Goal: Task Accomplishment & Management: Use online tool/utility

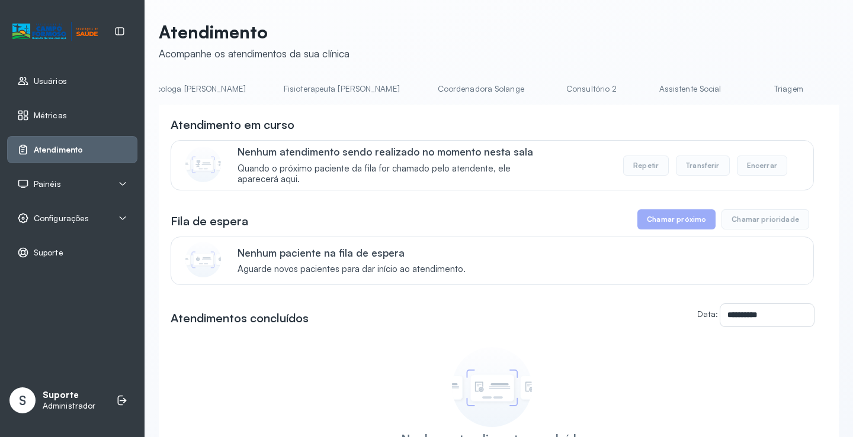
scroll to position [0, 691]
click at [671, 92] on link "Triagem" at bounding box center [712, 89] width 83 height 20
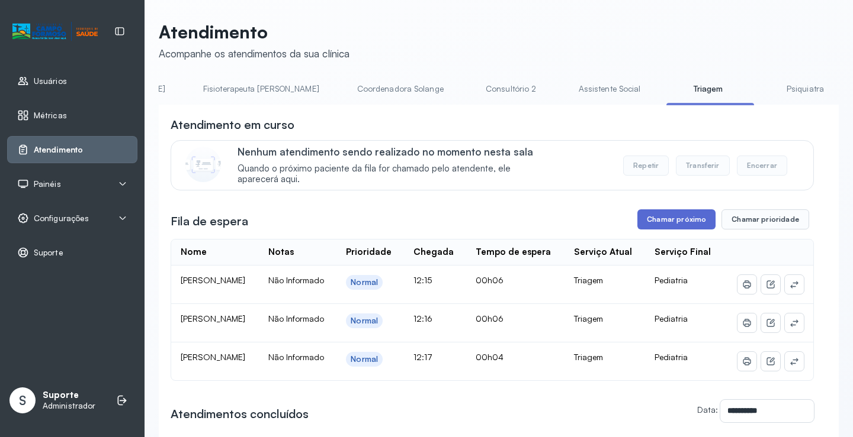
click at [676, 230] on button "Chamar próximo" at bounding box center [676, 220] width 78 height 20
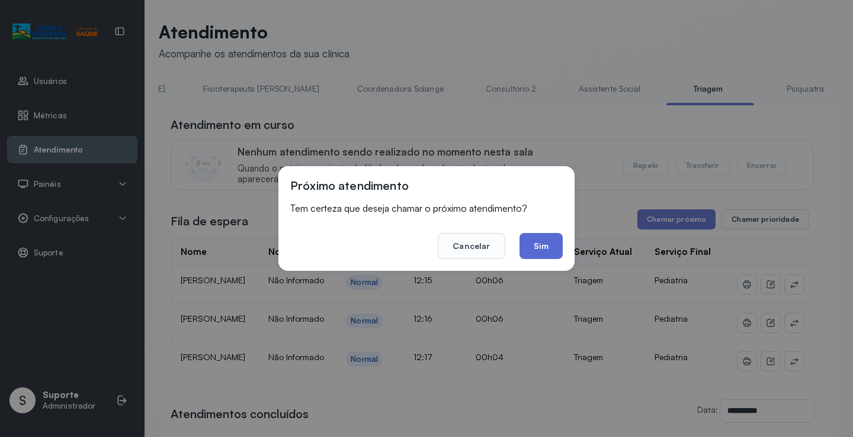
click at [549, 244] on button "Sim" at bounding box center [540, 246] width 43 height 26
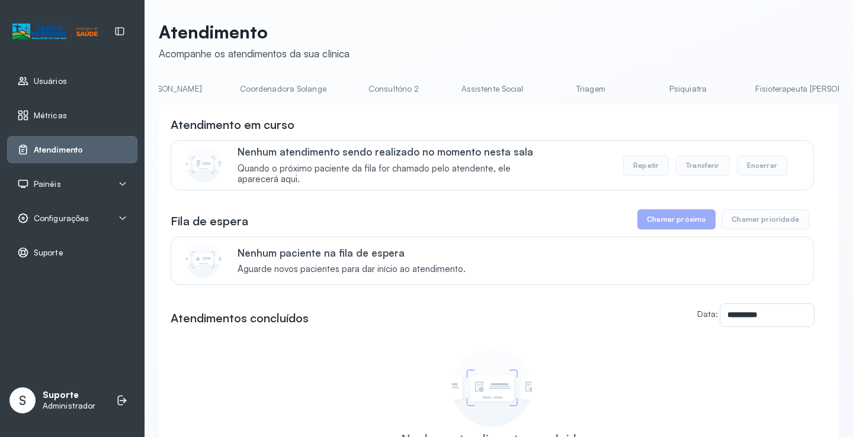
scroll to position [0, 835]
click at [527, 91] on link "Triagem" at bounding box center [568, 89] width 83 height 20
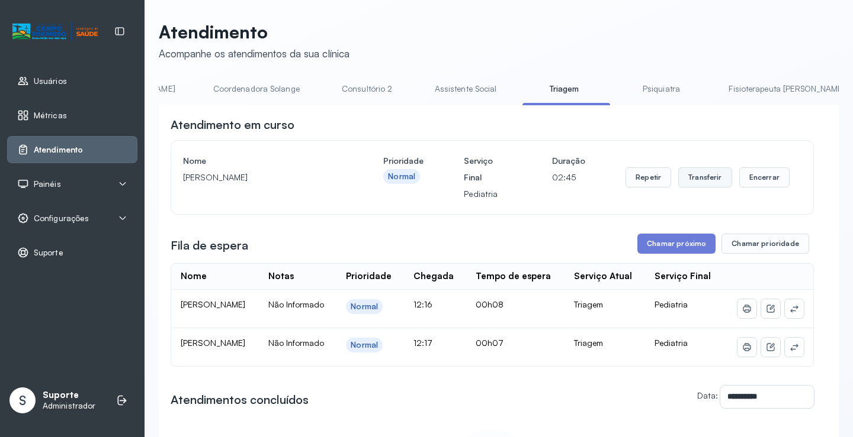
click at [700, 181] on button "Transferir" at bounding box center [705, 178] width 54 height 20
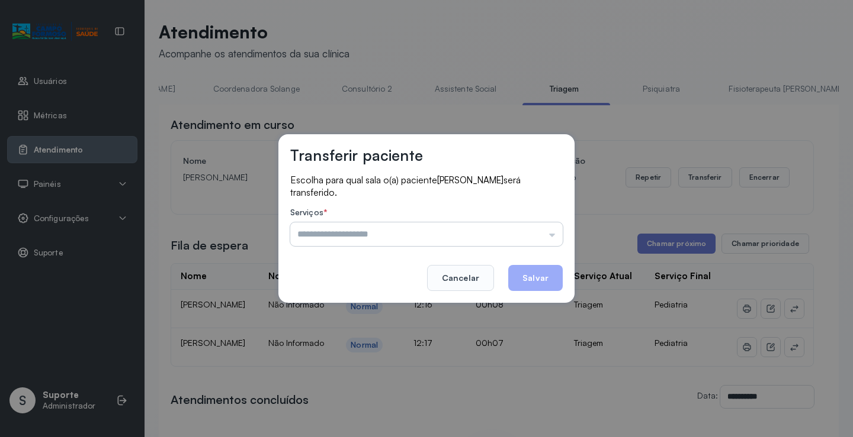
click at [552, 234] on input "text" at bounding box center [426, 235] width 272 height 24
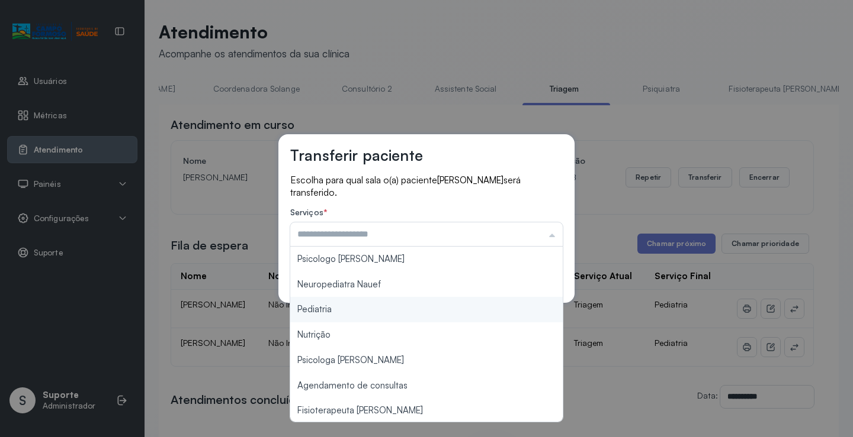
type input "*********"
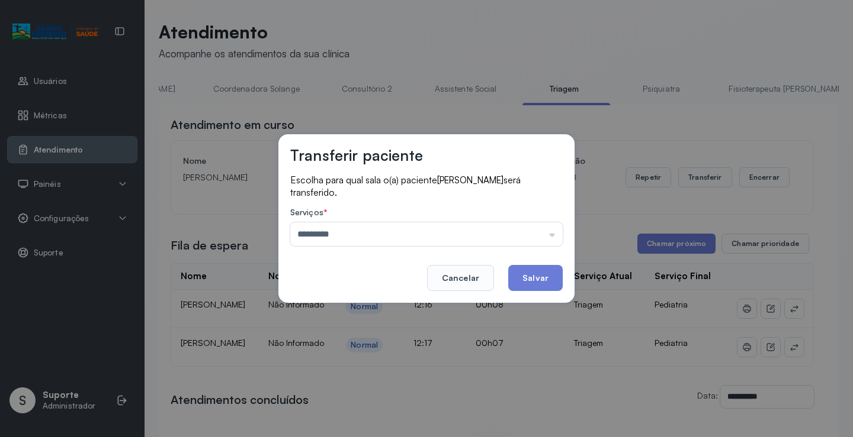
click at [391, 309] on div "Transferir paciente Escolha para qual sala o(a) paciente [PERSON_NAME] será tra…" at bounding box center [426, 218] width 853 height 437
click at [538, 278] on button "Salvar" at bounding box center [535, 278] width 54 height 26
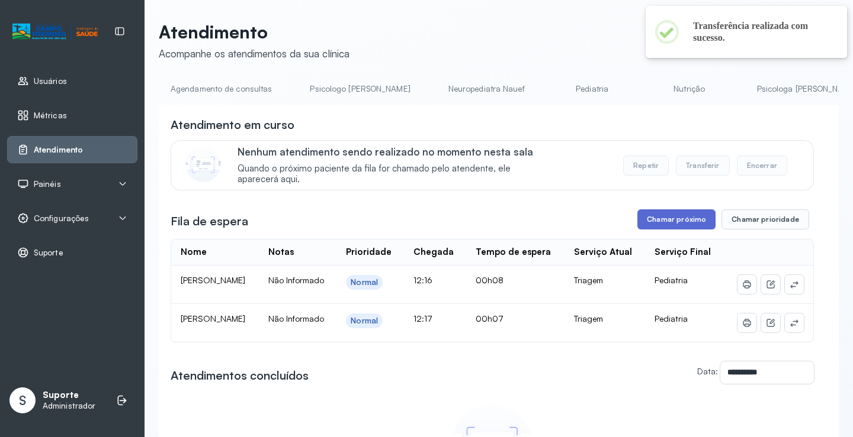
click at [680, 221] on button "Chamar próximo" at bounding box center [676, 220] width 78 height 20
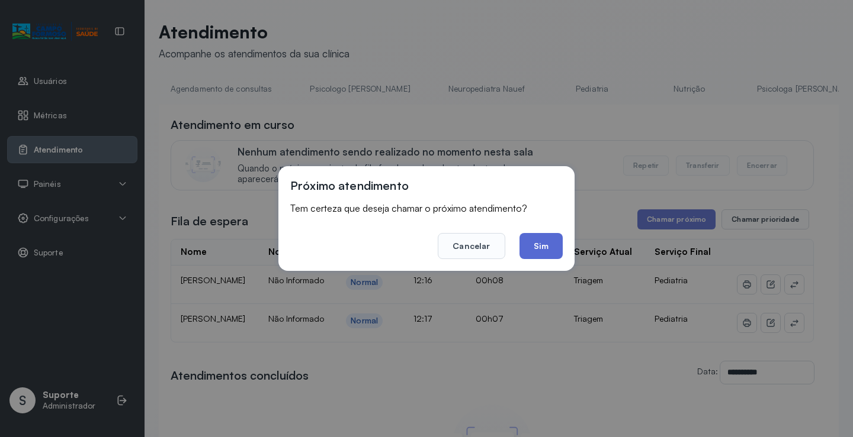
click at [545, 252] on button "Sim" at bounding box center [540, 246] width 43 height 26
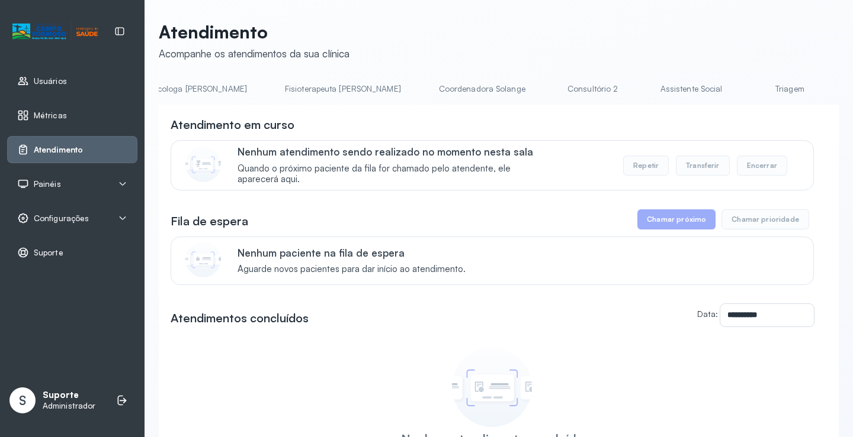
scroll to position [0, 645]
click at [718, 92] on link "Triagem" at bounding box center [759, 89] width 83 height 20
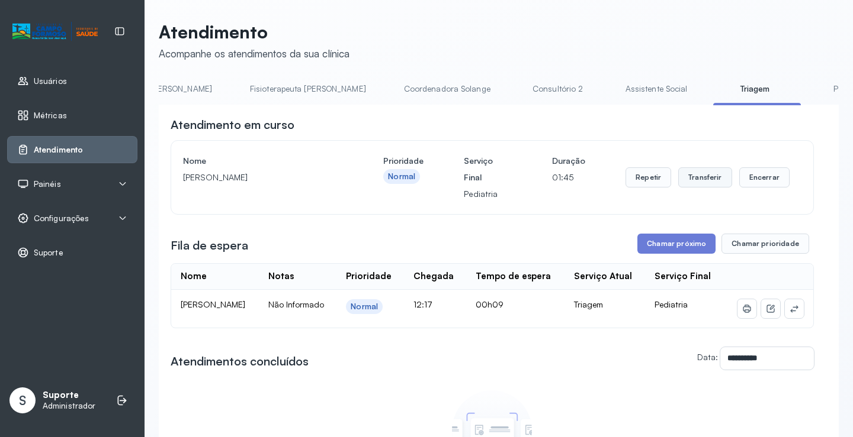
click at [695, 182] on button "Transferir" at bounding box center [705, 178] width 54 height 20
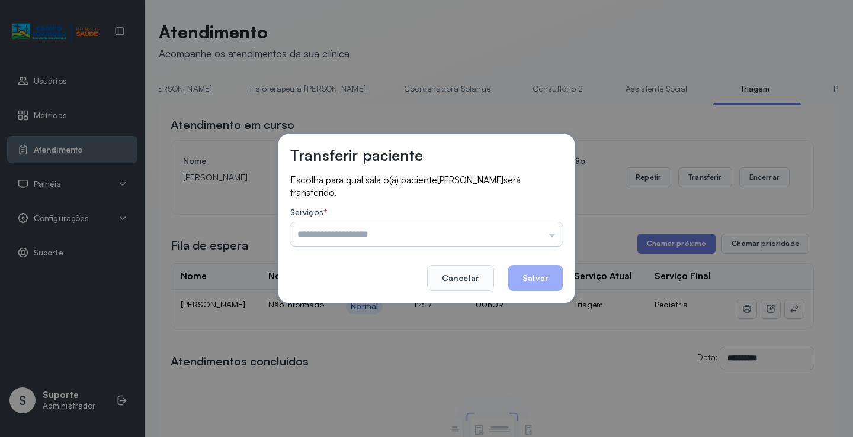
click at [552, 240] on input "text" at bounding box center [426, 235] width 272 height 24
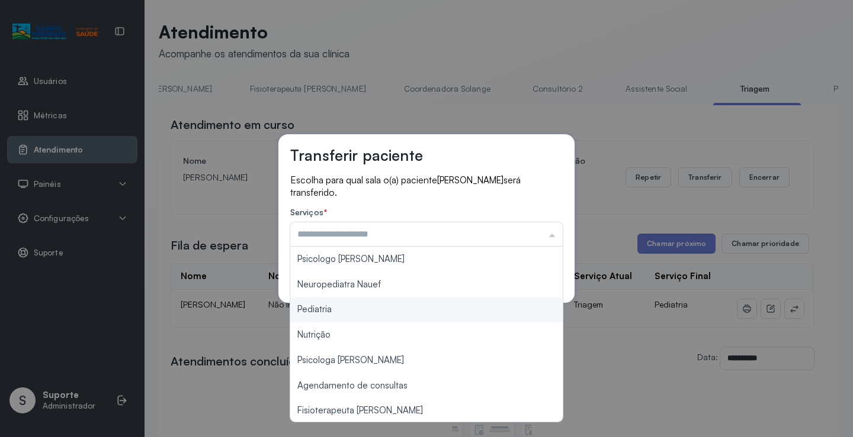
type input "*********"
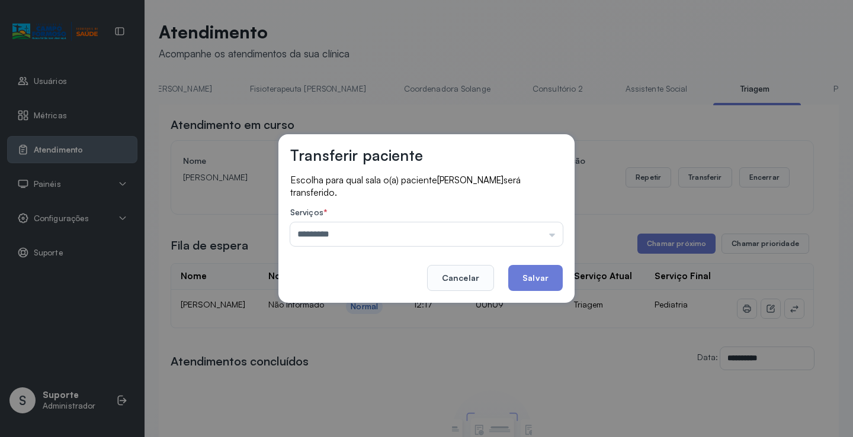
click at [340, 311] on div "Transferir paciente Escolha para qual sala o(a) paciente BENICIO NASCIMENTO DA …" at bounding box center [426, 218] width 853 height 437
click at [537, 275] on button "Salvar" at bounding box center [535, 278] width 54 height 26
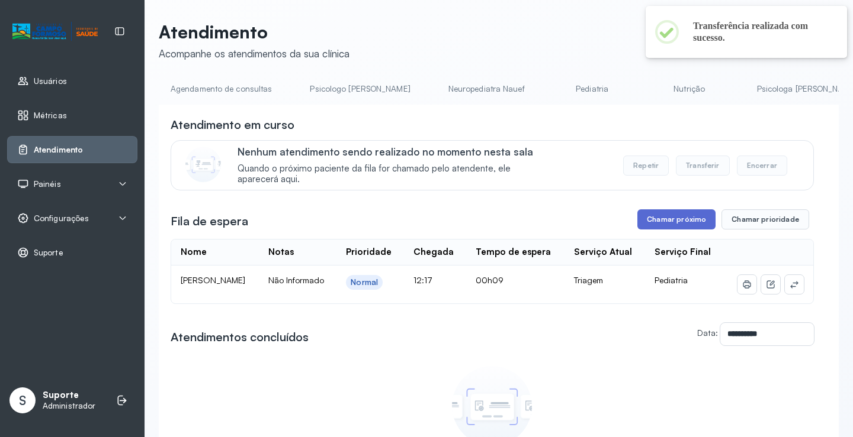
click at [686, 227] on button "Chamar próximo" at bounding box center [676, 220] width 78 height 20
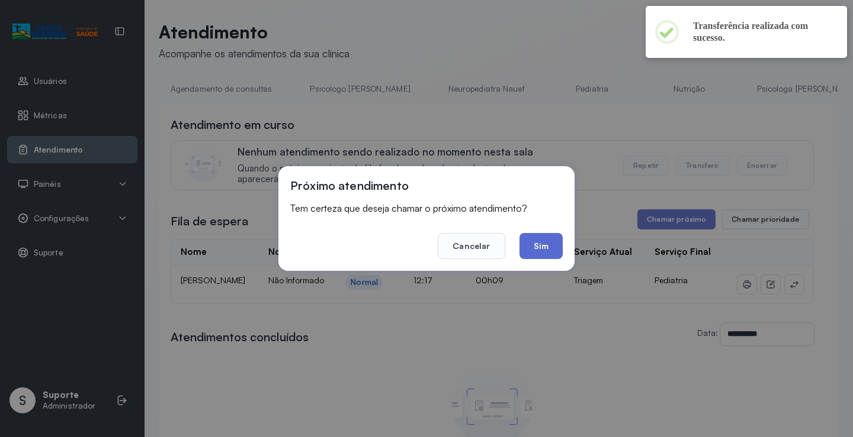
click at [539, 250] on button "Sim" at bounding box center [540, 246] width 43 height 26
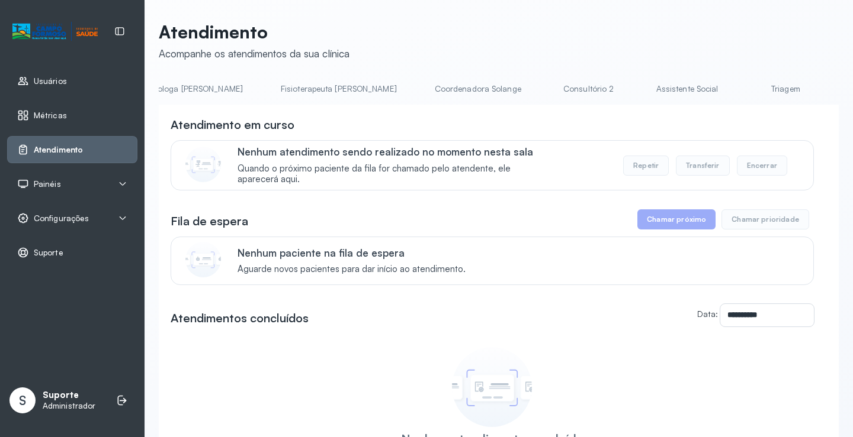
scroll to position [0, 680]
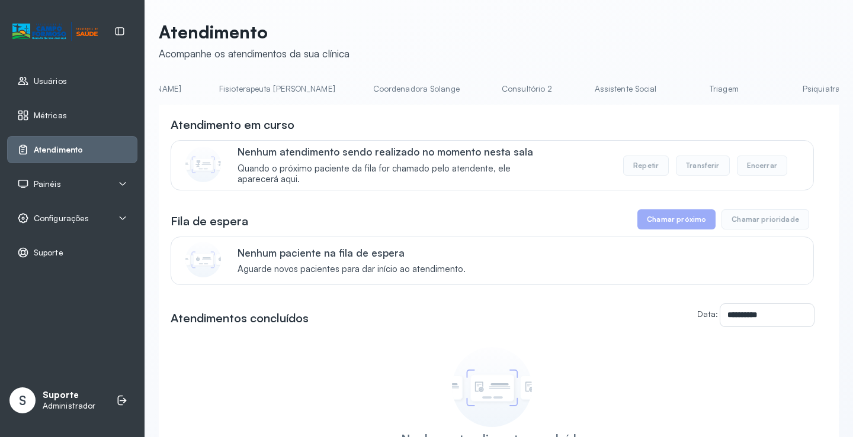
click at [682, 88] on link "Triagem" at bounding box center [723, 89] width 83 height 20
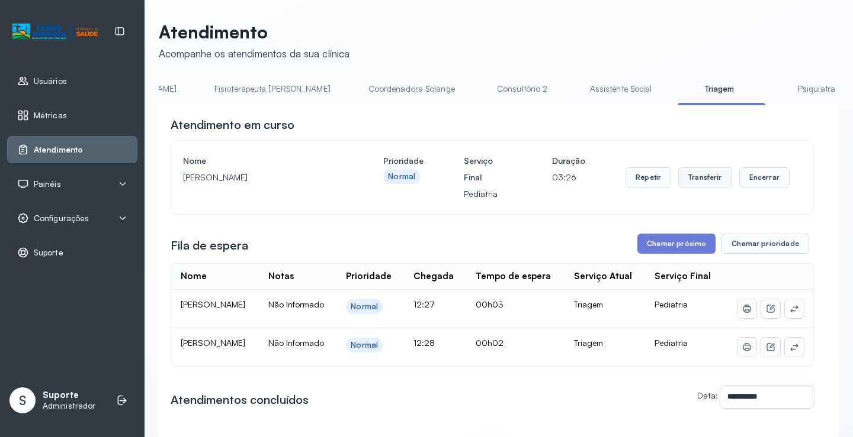
click at [710, 175] on button "Transferir" at bounding box center [705, 178] width 54 height 20
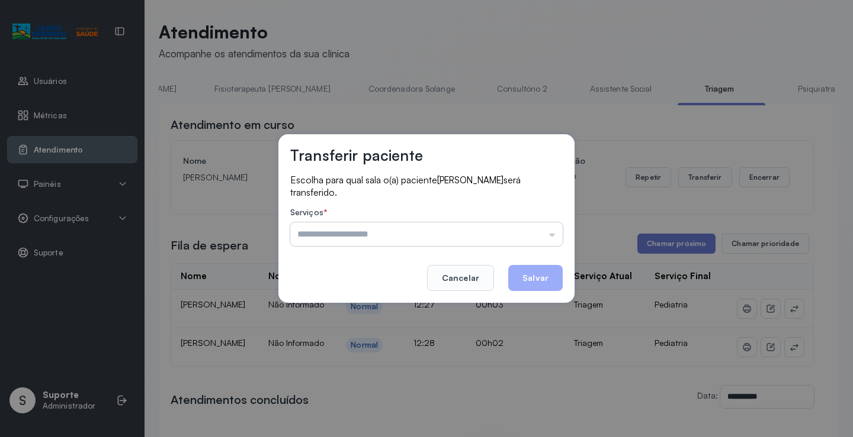
click at [549, 235] on input "text" at bounding box center [426, 235] width 272 height 24
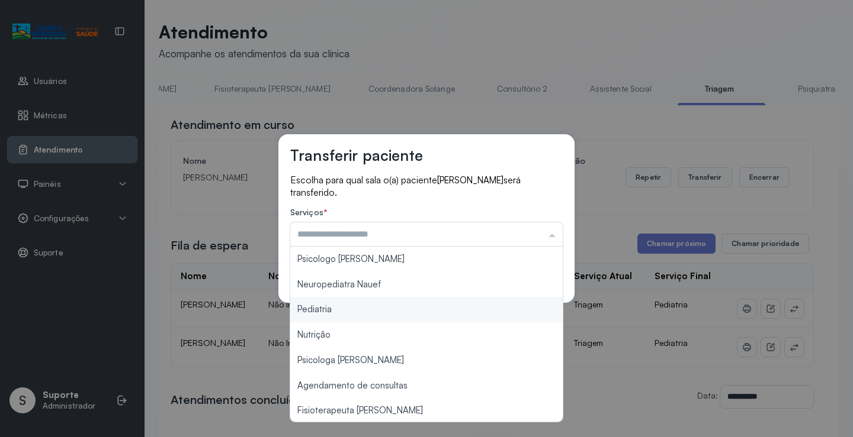
type input "*********"
drag, startPoint x: 363, startPoint y: 311, endPoint x: 391, endPoint y: 299, distance: 30.8
click at [365, 310] on div "Transferir paciente Escolha para qual sala o(a) paciente HELENA GABRIELLY CRUZ …" at bounding box center [426, 218] width 853 height 437
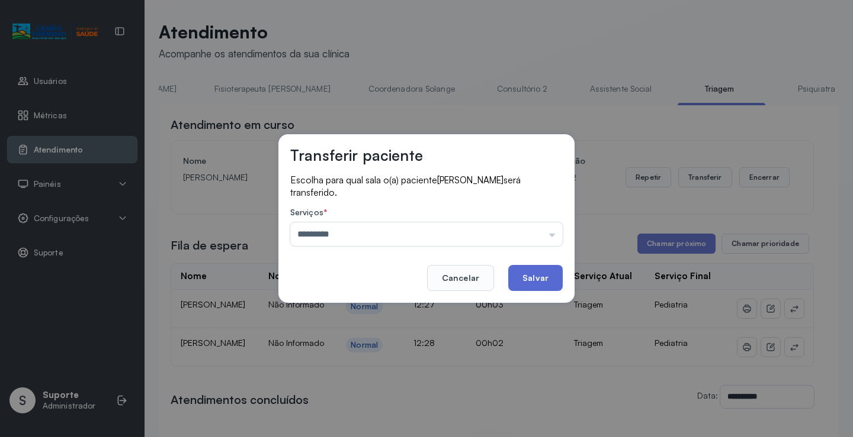
click at [533, 276] on button "Salvar" at bounding box center [535, 278] width 54 height 26
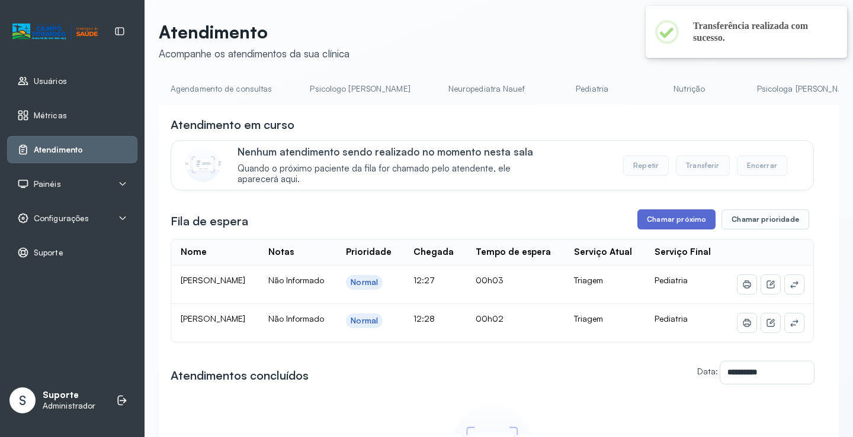
click at [677, 223] on button "Chamar próximo" at bounding box center [676, 220] width 78 height 20
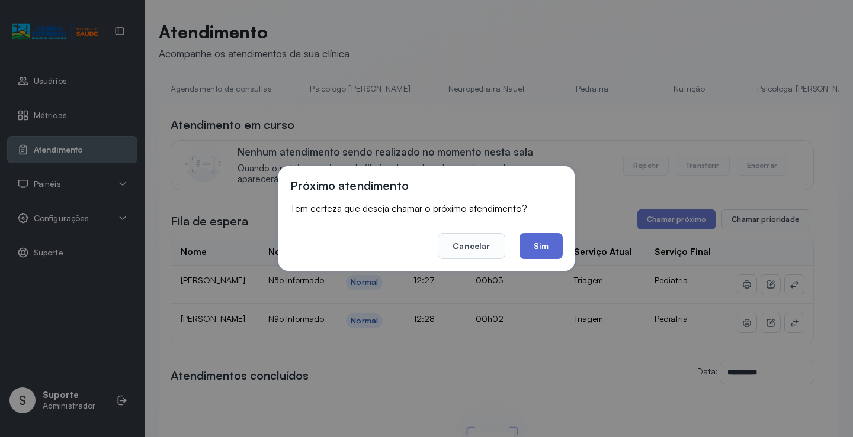
click at [538, 250] on button "Sim" at bounding box center [540, 246] width 43 height 26
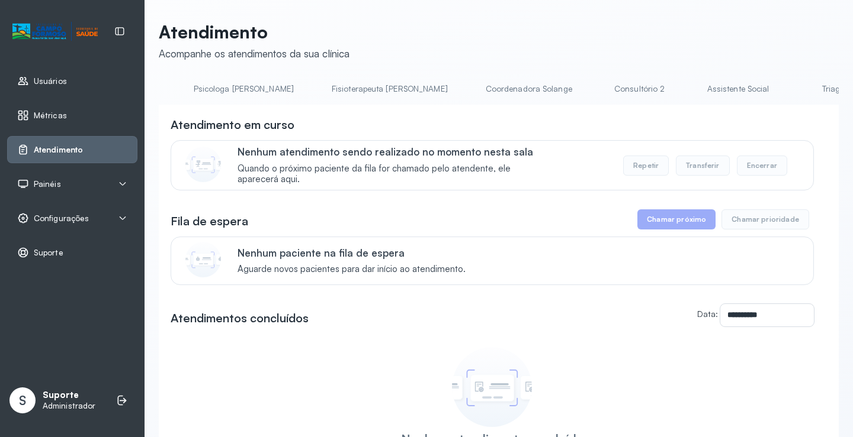
scroll to position [0, 605]
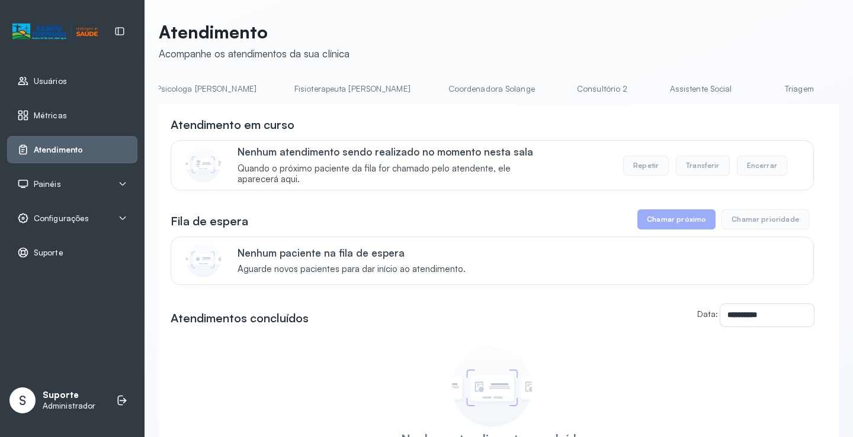
click at [757, 93] on link "Triagem" at bounding box center [798, 89] width 83 height 20
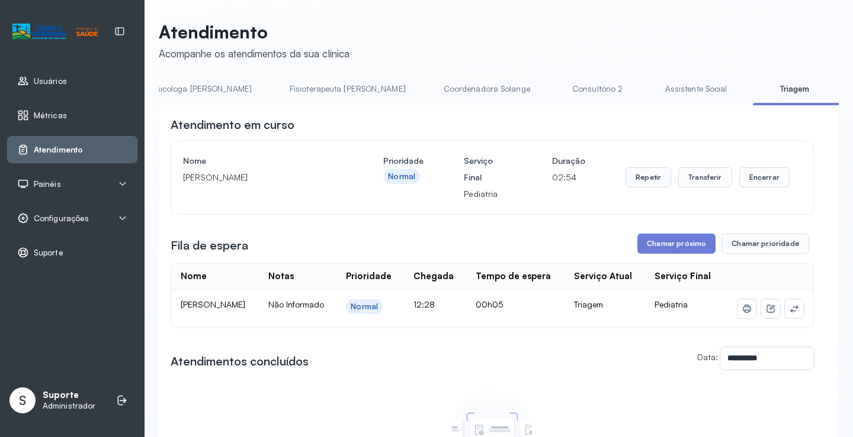
click at [699, 176] on button "Transferir" at bounding box center [705, 178] width 54 height 20
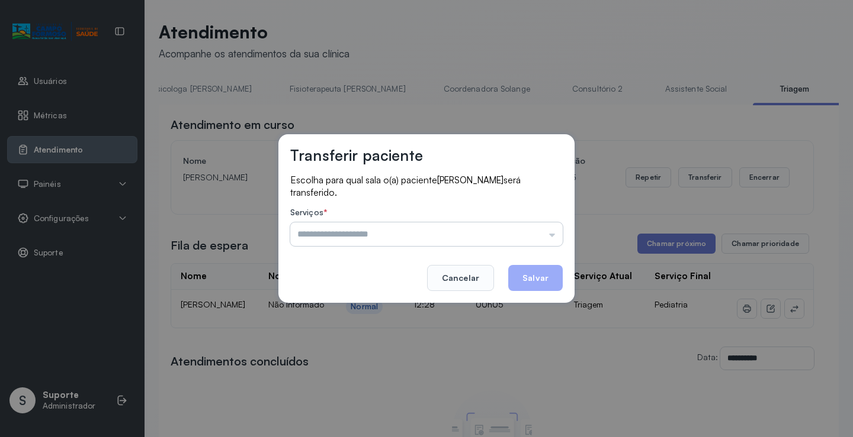
click at [555, 239] on input "text" at bounding box center [426, 235] width 272 height 24
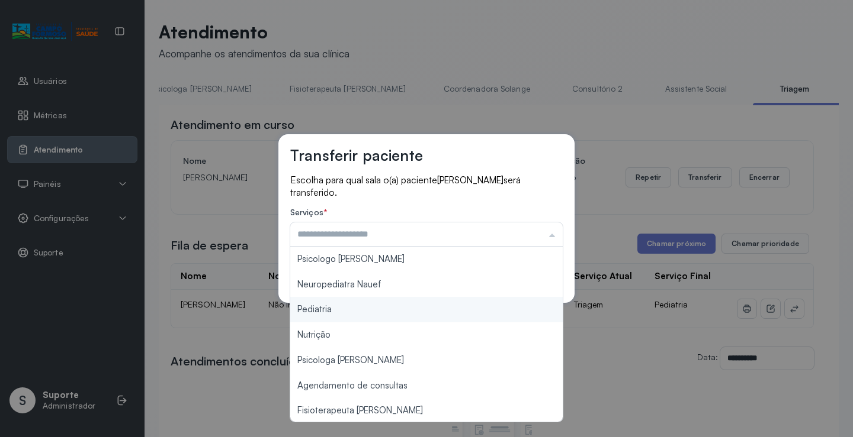
type input "*********"
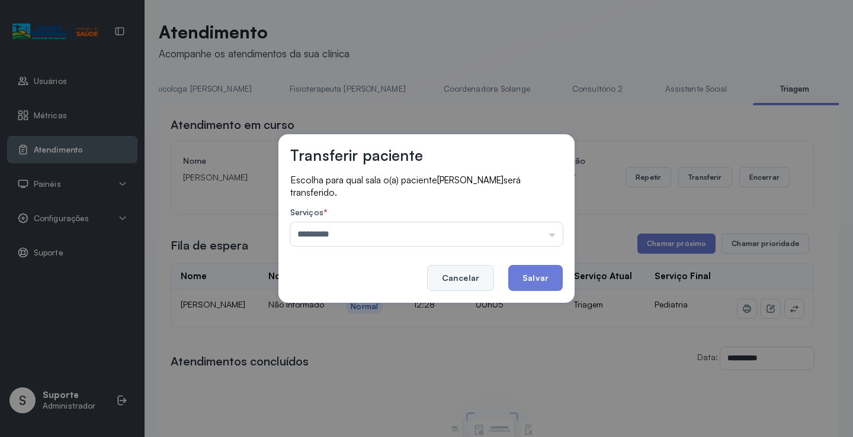
drag, startPoint x: 348, startPoint y: 312, endPoint x: 455, endPoint y: 279, distance: 111.4
click at [371, 305] on div "Transferir paciente Escolha para qual sala o(a) paciente [PERSON_NAME] será tra…" at bounding box center [426, 218] width 853 height 437
click at [538, 275] on button "Salvar" at bounding box center [535, 278] width 54 height 26
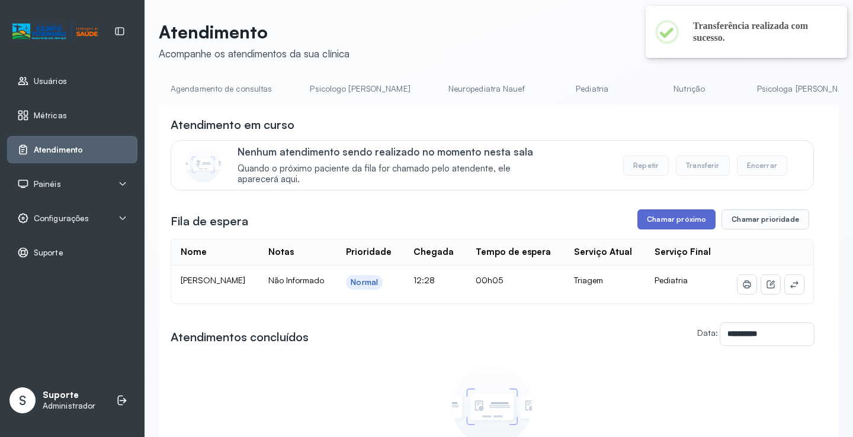
click at [689, 226] on button "Chamar próximo" at bounding box center [676, 220] width 78 height 20
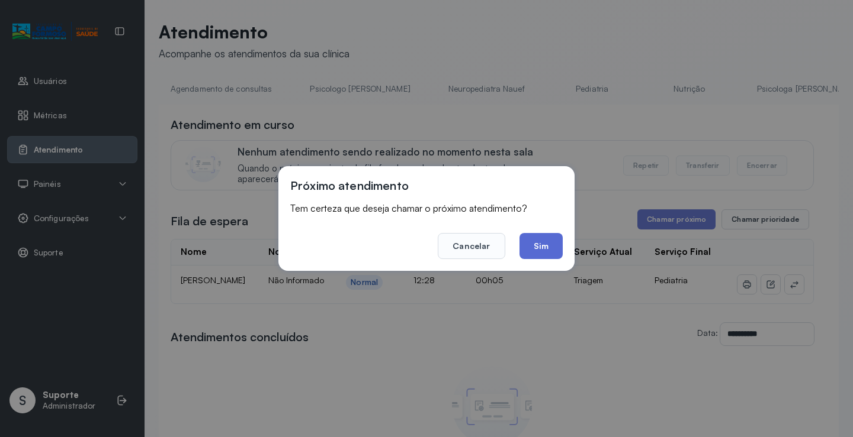
click at [541, 246] on button "Sim" at bounding box center [540, 246] width 43 height 26
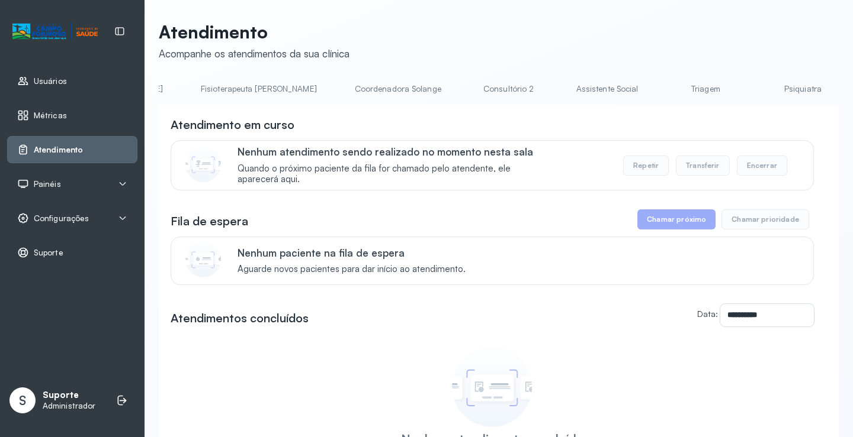
scroll to position [0, 727]
click at [635, 84] on link "Triagem" at bounding box center [676, 89] width 83 height 20
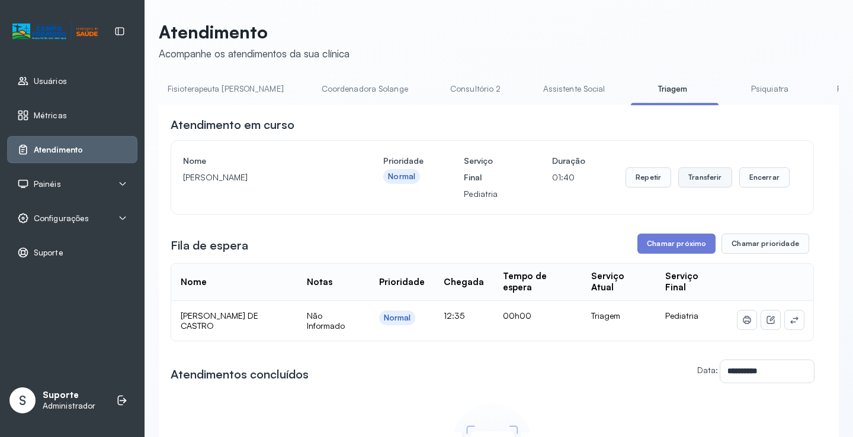
click at [713, 183] on button "Transferir" at bounding box center [705, 178] width 54 height 20
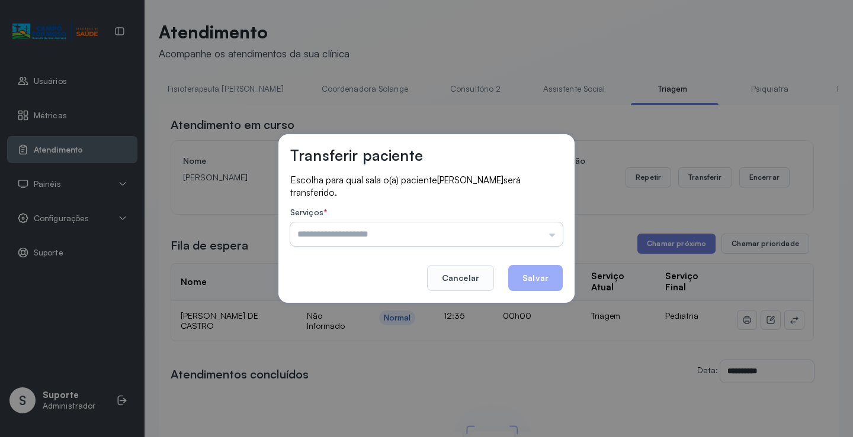
click at [551, 239] on input "text" at bounding box center [426, 235] width 272 height 24
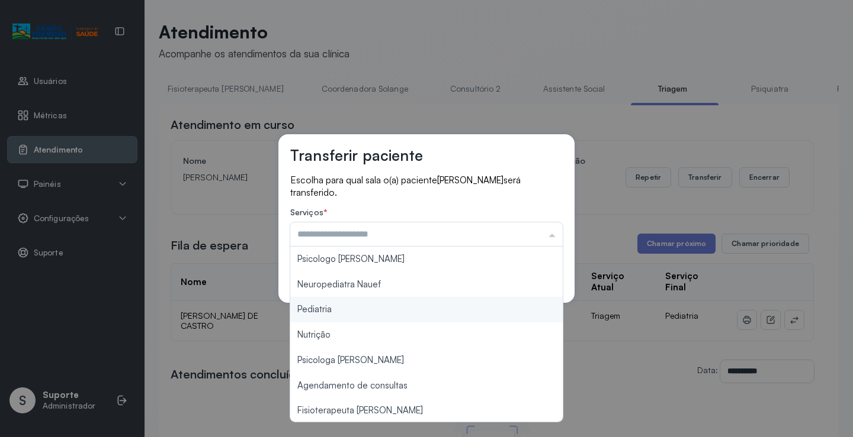
type input "*********"
click at [339, 302] on div "Transferir paciente Escolha para qual sala o(a) paciente HEITOR VINICIUS DE SOU…" at bounding box center [426, 218] width 296 height 169
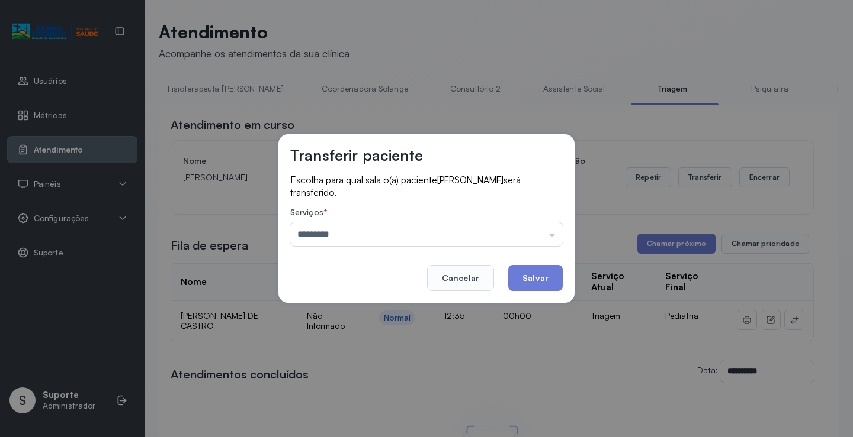
drag, startPoint x: 532, startPoint y: 276, endPoint x: 563, endPoint y: 262, distance: 34.7
click at [553, 268] on button "Salvar" at bounding box center [535, 278] width 54 height 26
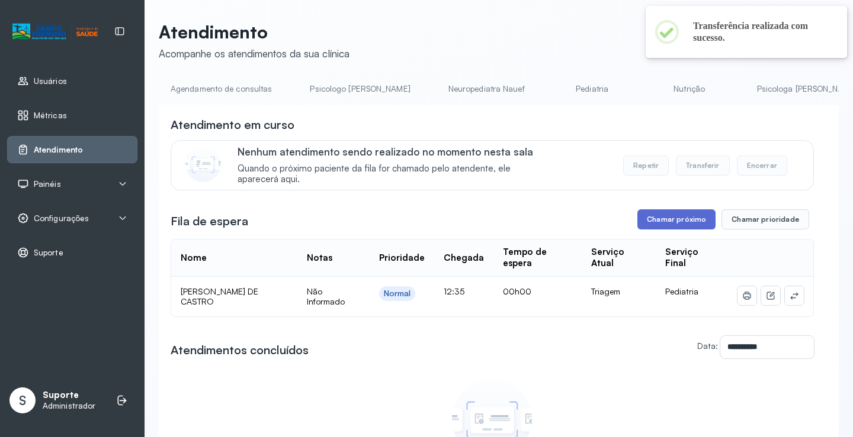
click at [675, 222] on button "Chamar próximo" at bounding box center [676, 220] width 78 height 20
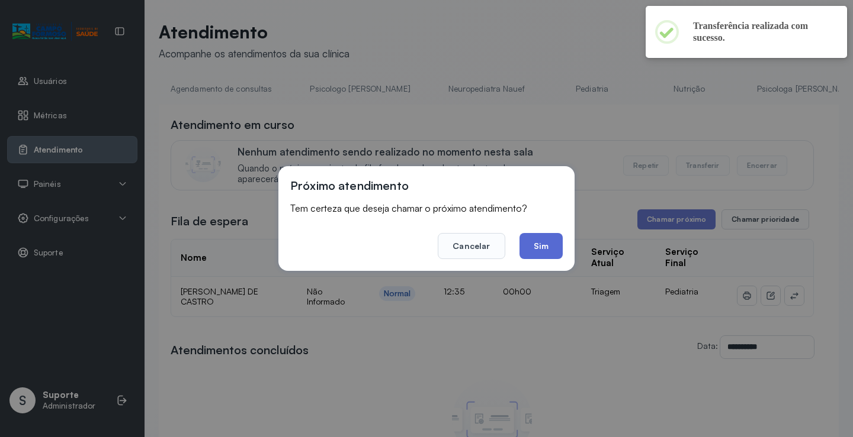
click at [548, 244] on button "Sim" at bounding box center [540, 246] width 43 height 26
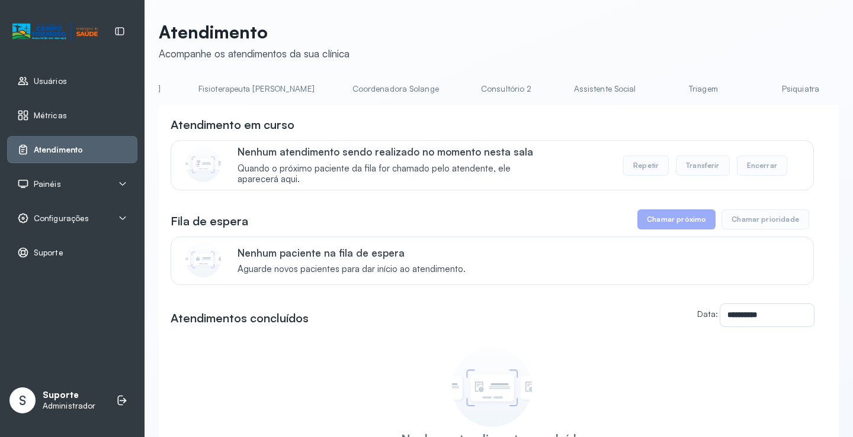
scroll to position [0, 717]
click at [645, 95] on link "Triagem" at bounding box center [686, 89] width 83 height 20
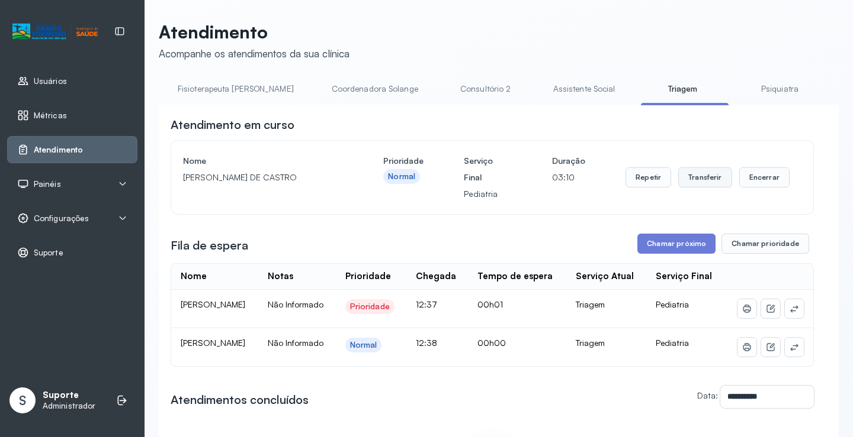
click at [695, 179] on button "Transferir" at bounding box center [705, 178] width 54 height 20
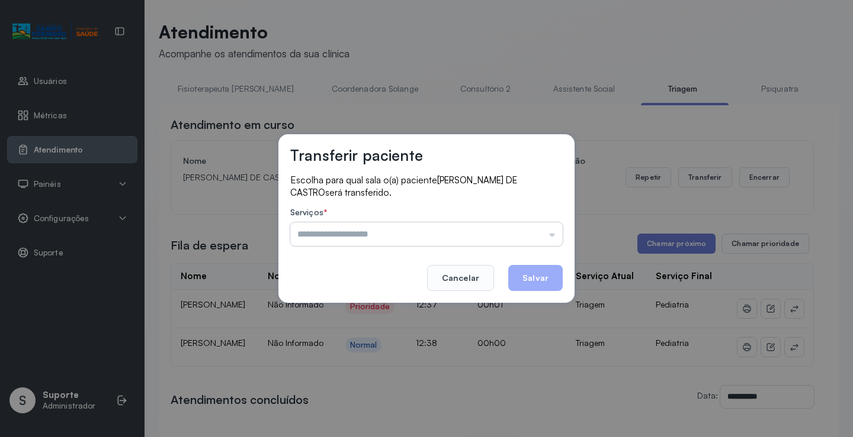
click at [551, 235] on input "text" at bounding box center [426, 235] width 272 height 24
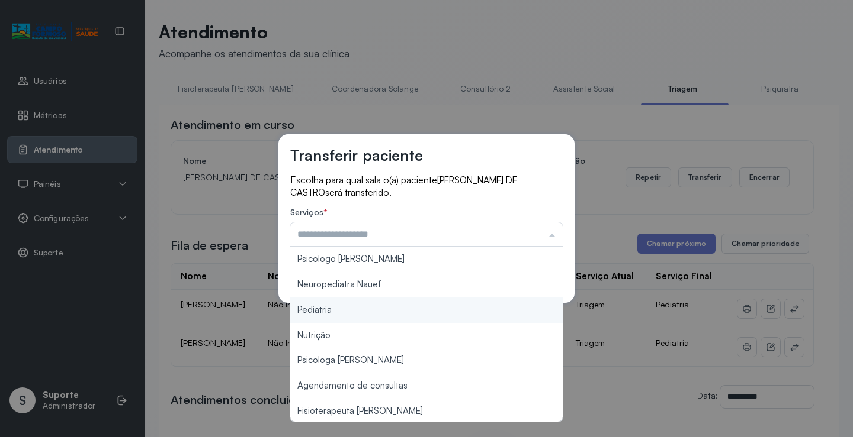
type input "*********"
drag, startPoint x: 352, startPoint y: 306, endPoint x: 358, endPoint y: 305, distance: 6.0
click at [355, 305] on div "Transferir paciente Escolha para qual sala o(a) paciente ALICE BISPO DE CASTRO …" at bounding box center [426, 218] width 853 height 437
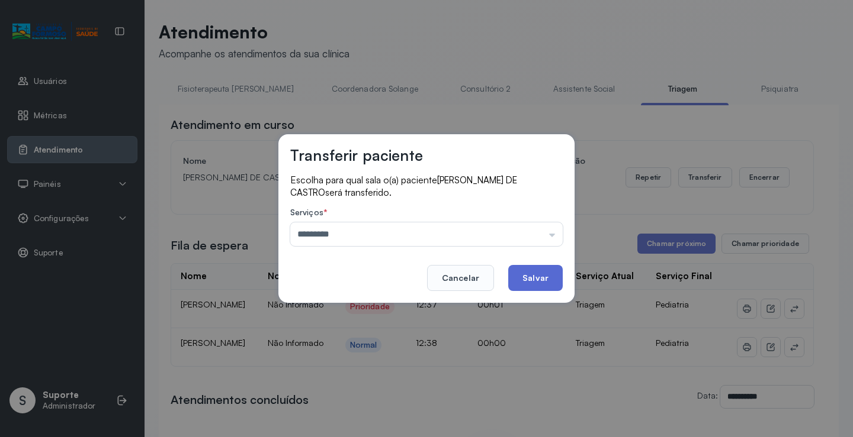
click at [543, 271] on button "Salvar" at bounding box center [535, 278] width 54 height 26
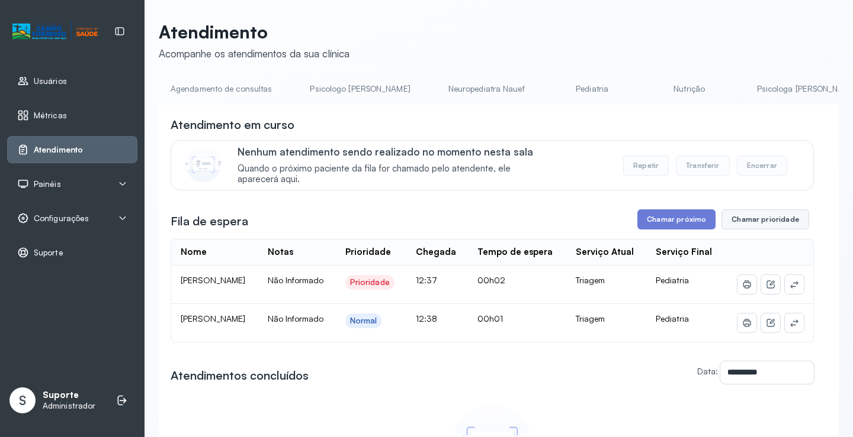
click at [756, 226] on button "Chamar prioridade" at bounding box center [765, 220] width 88 height 20
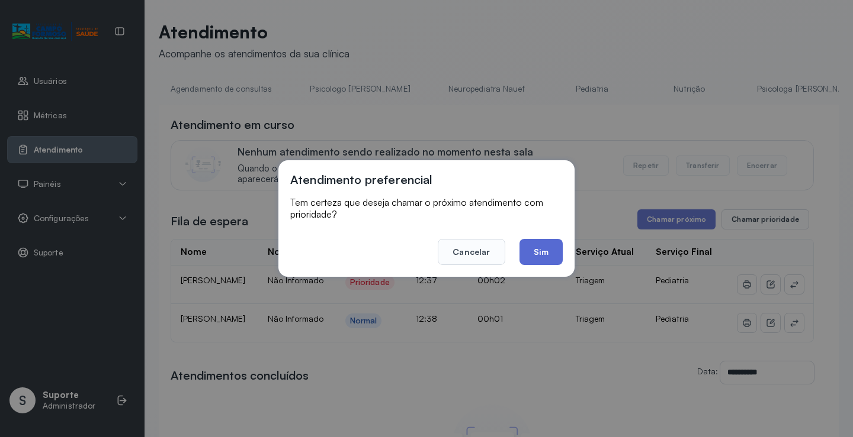
click at [542, 250] on button "Sim" at bounding box center [540, 252] width 43 height 26
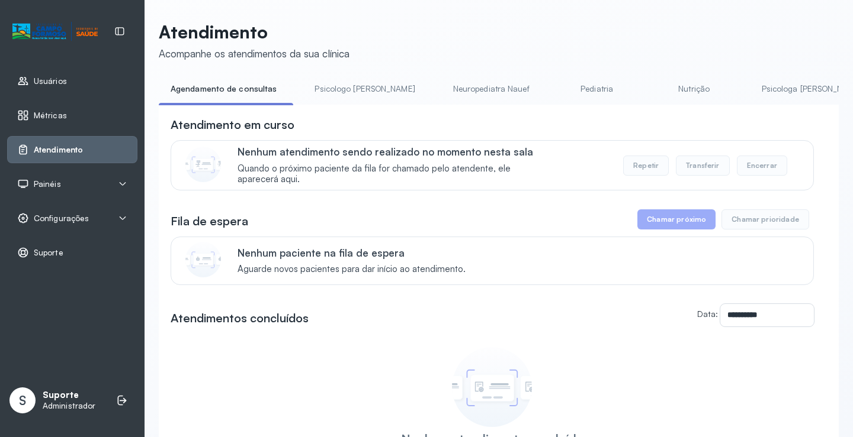
click at [324, 105] on li "Psicologo [PERSON_NAME]" at bounding box center [367, 92] width 128 height 27
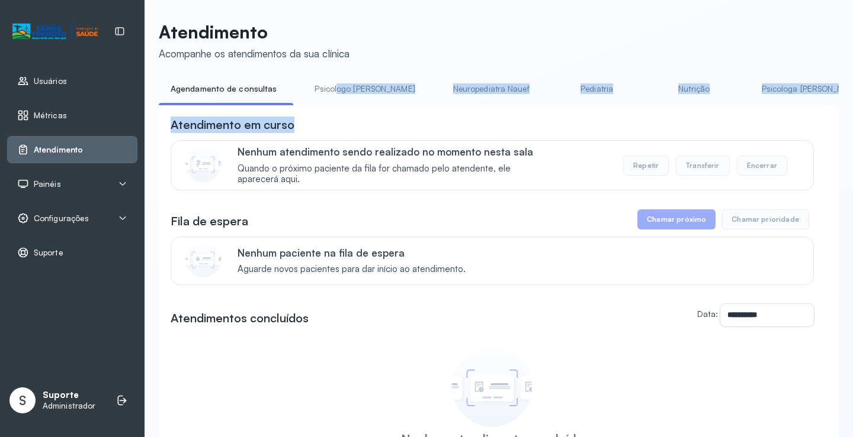
drag, startPoint x: 330, startPoint y: 104, endPoint x: 409, endPoint y: 112, distance: 79.2
click at [409, 112] on div "**********" at bounding box center [499, 311] width 680 height 464
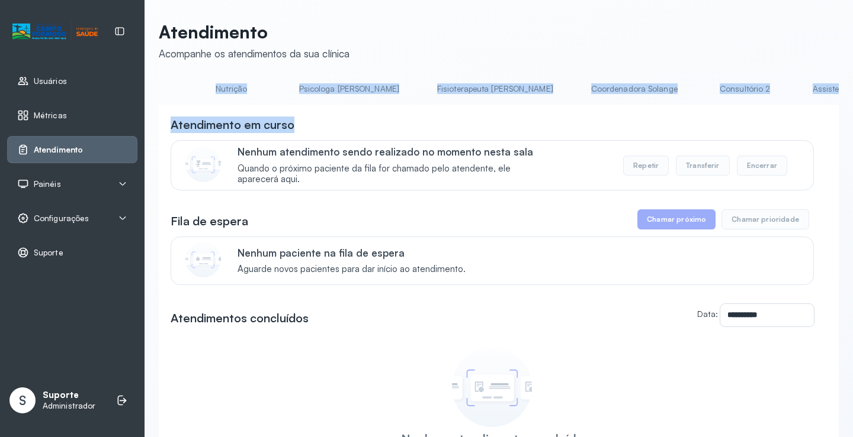
scroll to position [0, 545]
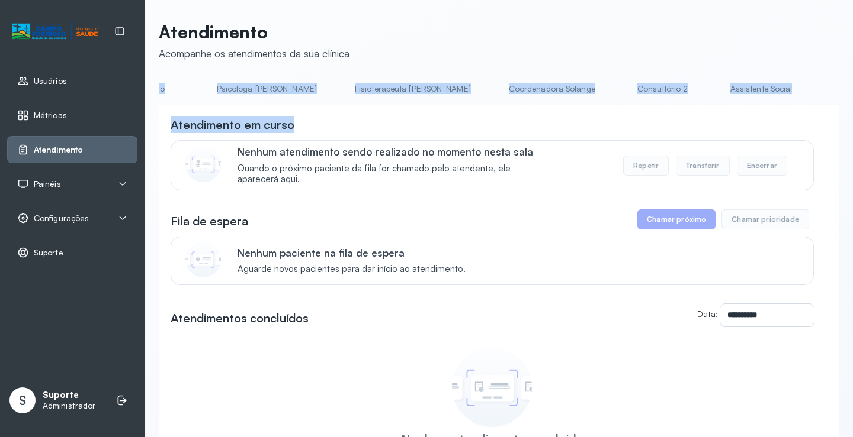
click at [818, 89] on link "Triagem" at bounding box center [859, 89] width 83 height 20
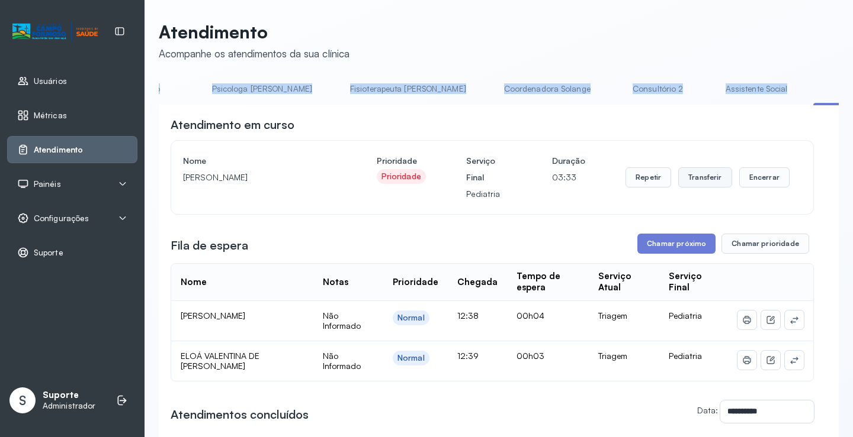
click at [702, 181] on button "Transferir" at bounding box center [705, 178] width 54 height 20
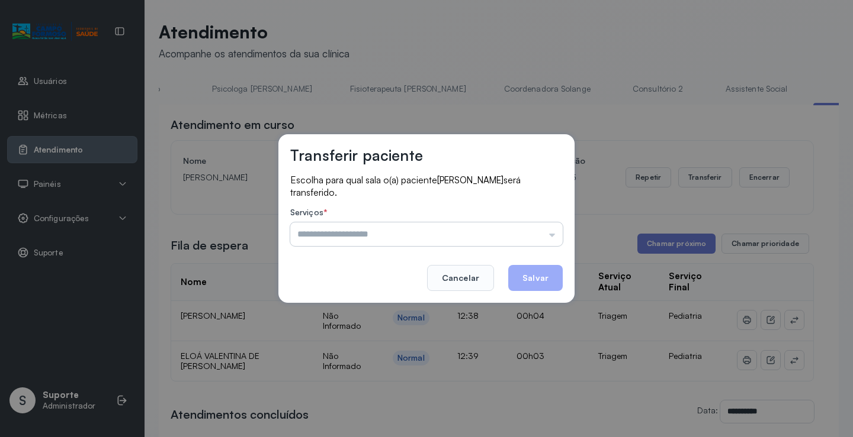
click at [555, 236] on input "text" at bounding box center [426, 235] width 272 height 24
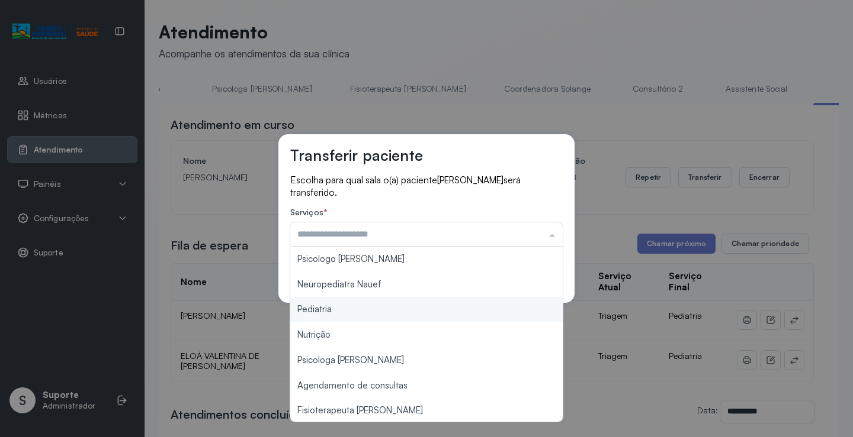
type input "*********"
drag, startPoint x: 353, startPoint y: 310, endPoint x: 386, endPoint y: 317, distance: 33.9
click at [354, 310] on div "Transferir paciente Escolha para qual sala o(a) paciente OLIVÍA OLIVEIRA GONÇAL…" at bounding box center [426, 218] width 853 height 437
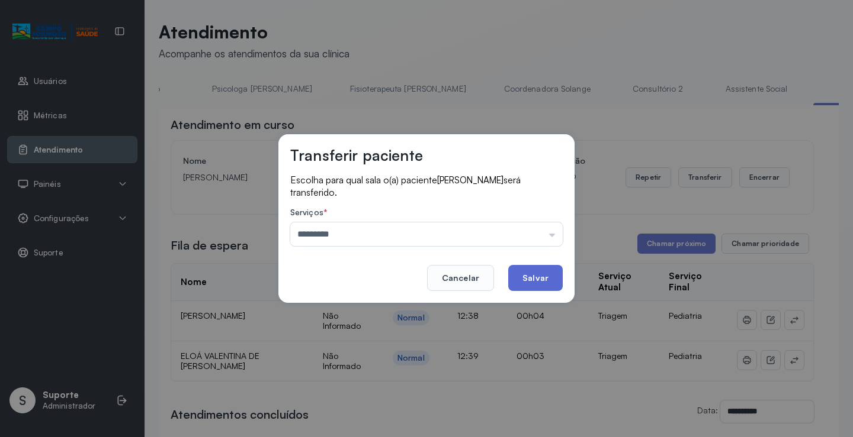
click at [532, 278] on button "Salvar" at bounding box center [535, 278] width 54 height 26
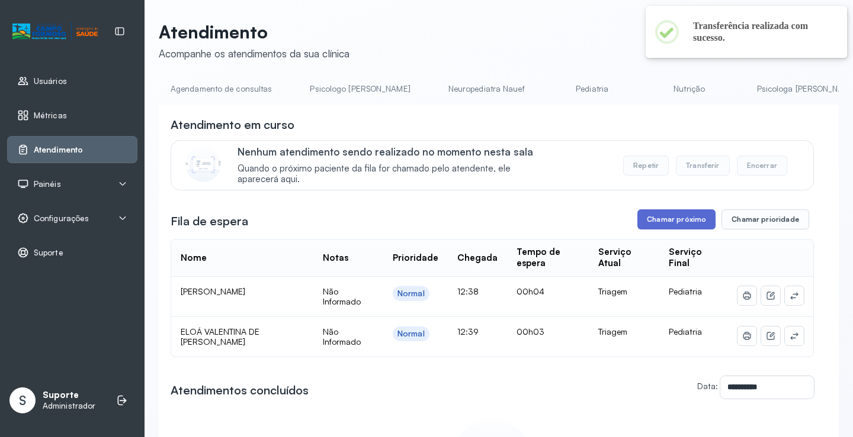
click at [675, 220] on button "Chamar próximo" at bounding box center [676, 220] width 78 height 20
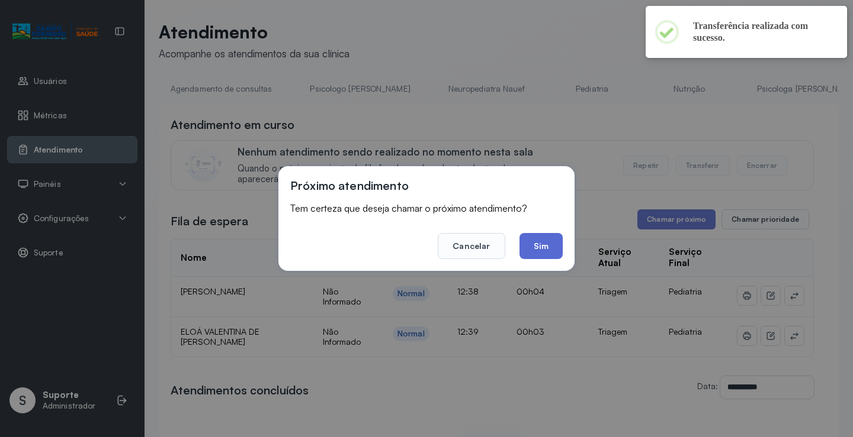
click at [545, 246] on button "Sim" at bounding box center [540, 246] width 43 height 26
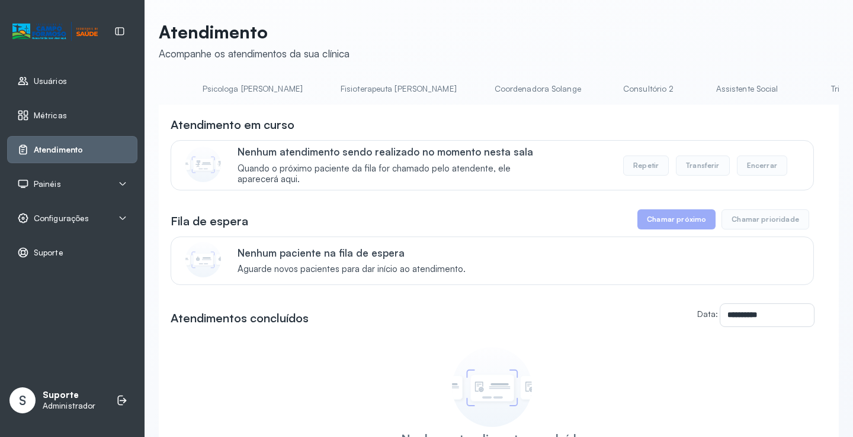
scroll to position [0, 581]
click at [781, 88] on link "Triagem" at bounding box center [822, 89] width 83 height 20
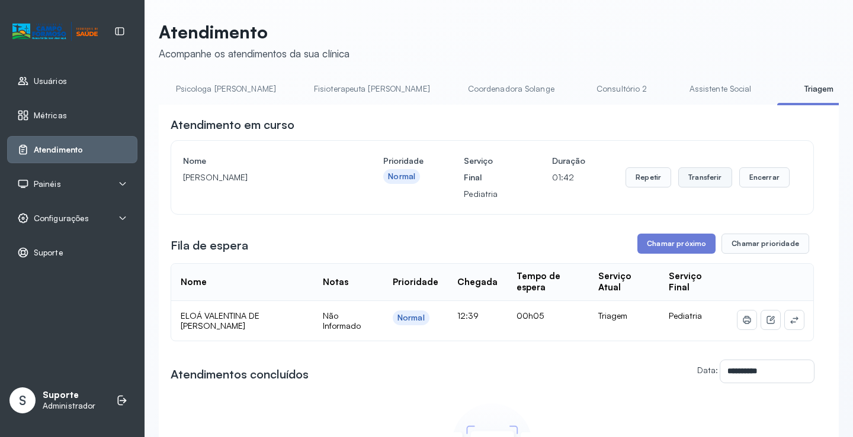
click at [703, 178] on button "Transferir" at bounding box center [705, 178] width 54 height 20
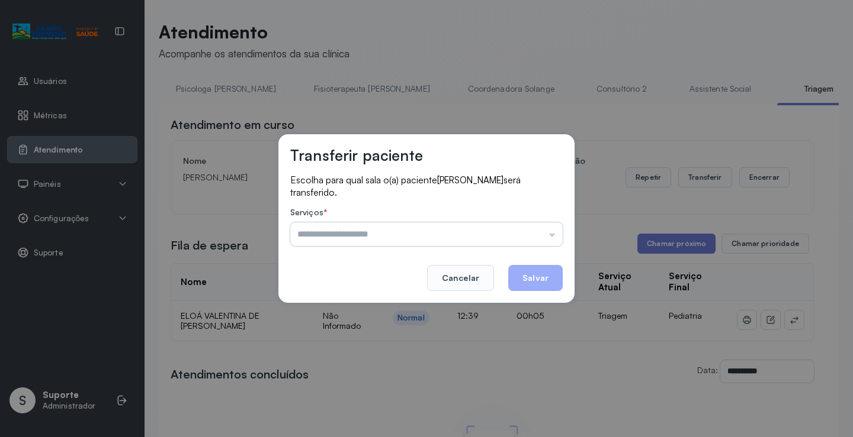
click at [554, 236] on input "text" at bounding box center [426, 235] width 272 height 24
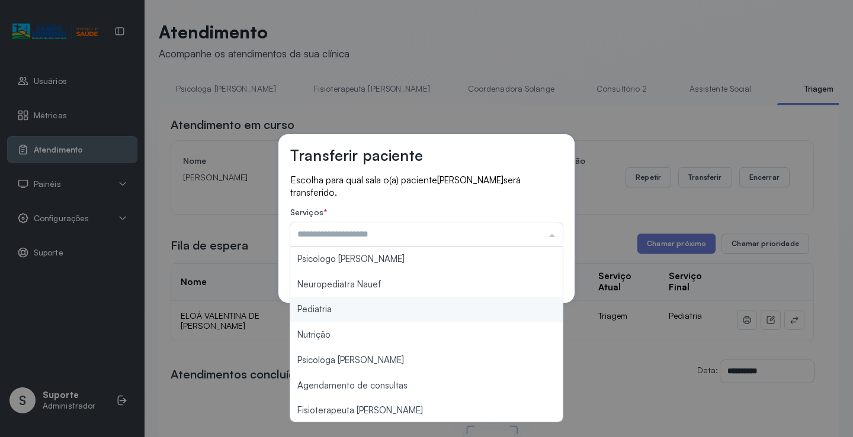
type input "*********"
drag, startPoint x: 344, startPoint y: 306, endPoint x: 352, endPoint y: 306, distance: 8.3
click at [348, 306] on div "Transferir paciente Escolha para qual sala o(a) paciente [PERSON_NAME] será tra…" at bounding box center [426, 218] width 853 height 437
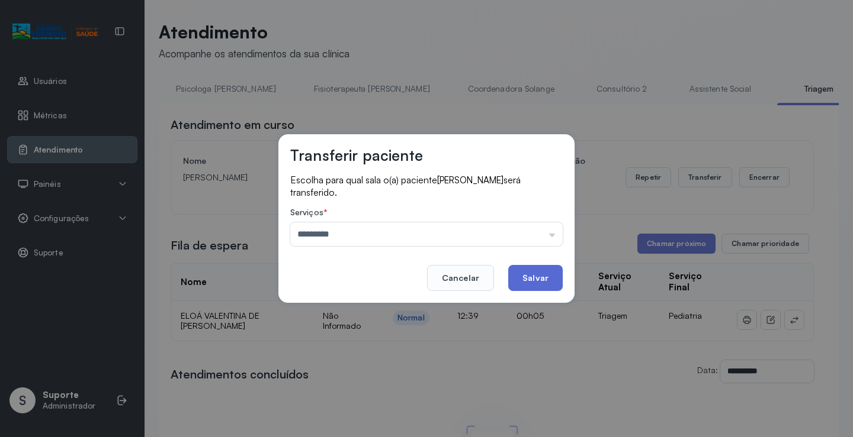
click at [555, 279] on button "Salvar" at bounding box center [535, 278] width 54 height 26
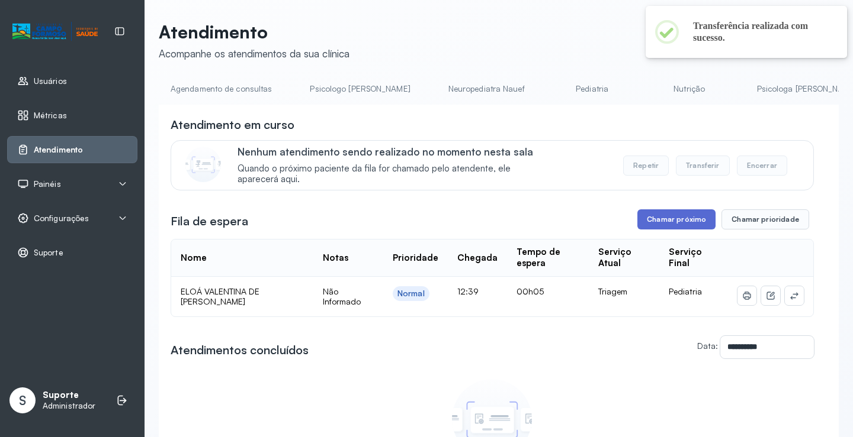
click at [664, 225] on button "Chamar próximo" at bounding box center [676, 220] width 78 height 20
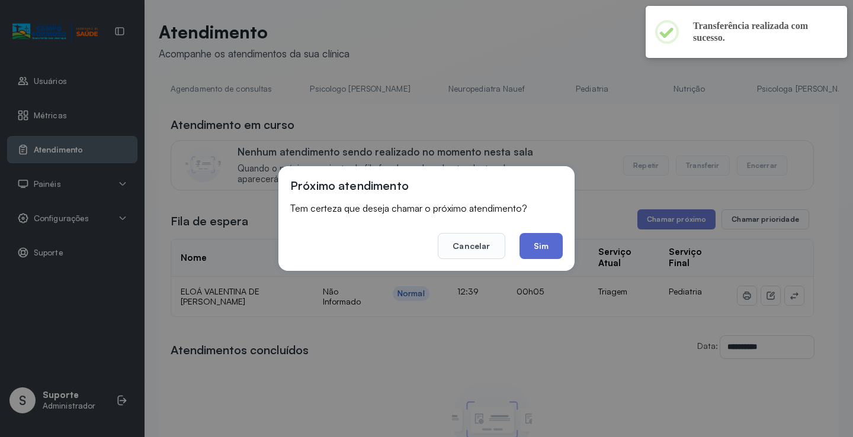
click at [548, 246] on button "Sim" at bounding box center [540, 246] width 43 height 26
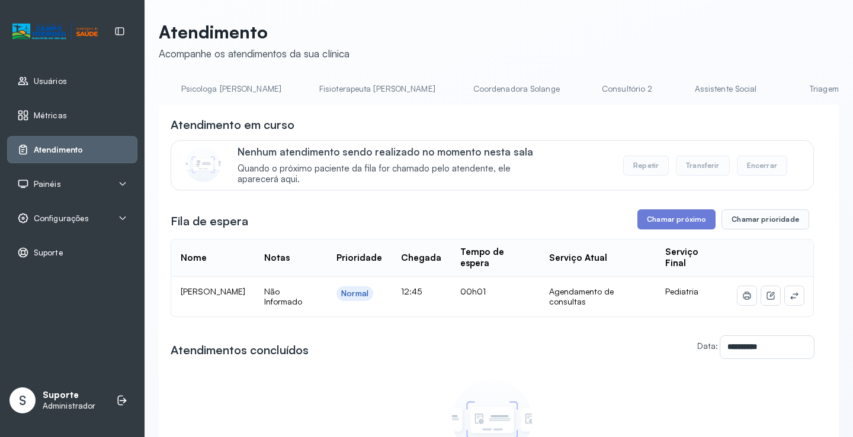
scroll to position [0, 650]
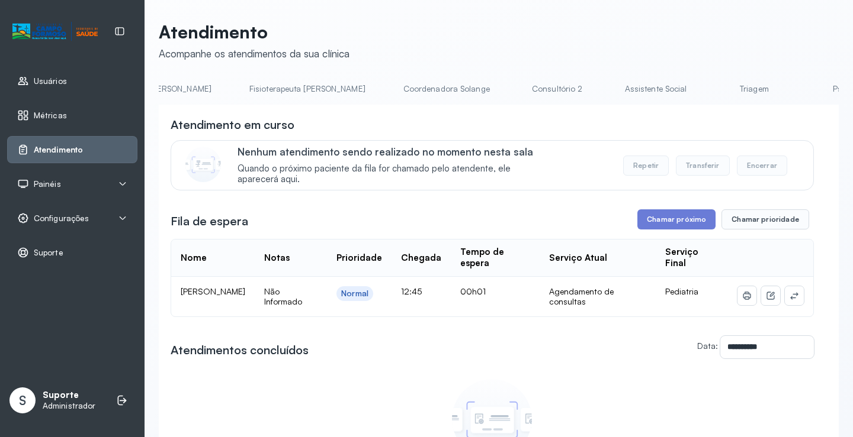
click at [712, 94] on link "Triagem" at bounding box center [753, 89] width 83 height 20
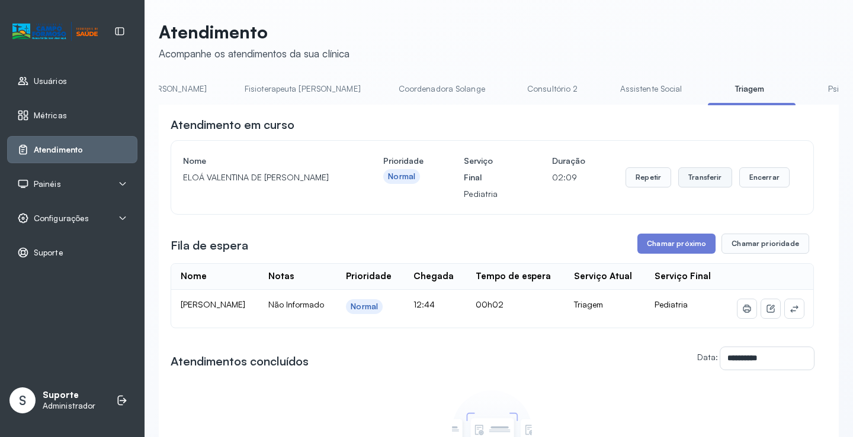
click at [720, 178] on button "Transferir" at bounding box center [705, 178] width 54 height 20
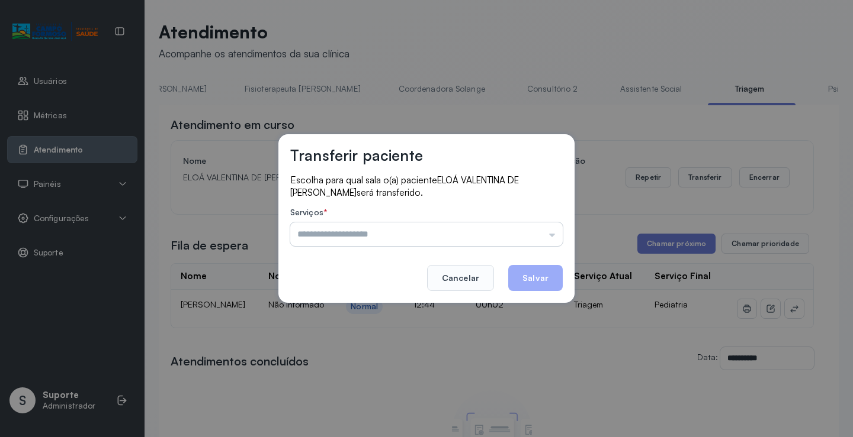
drag, startPoint x: 553, startPoint y: 235, endPoint x: 501, endPoint y: 238, distance: 52.2
click at [549, 235] on input "text" at bounding box center [426, 235] width 272 height 24
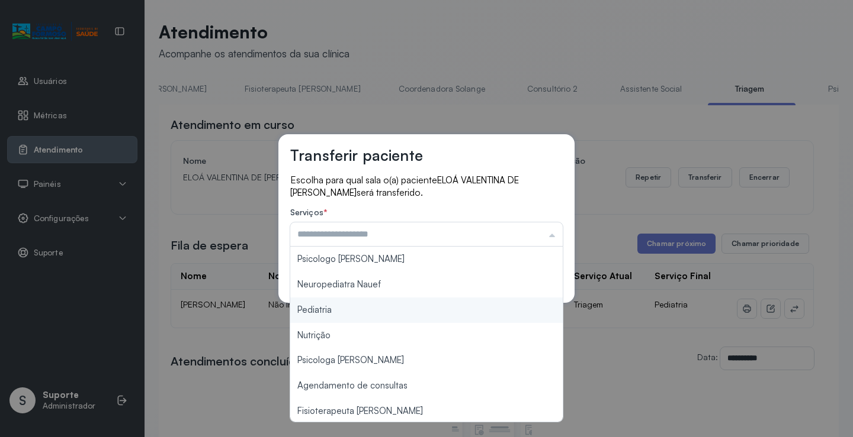
type input "*********"
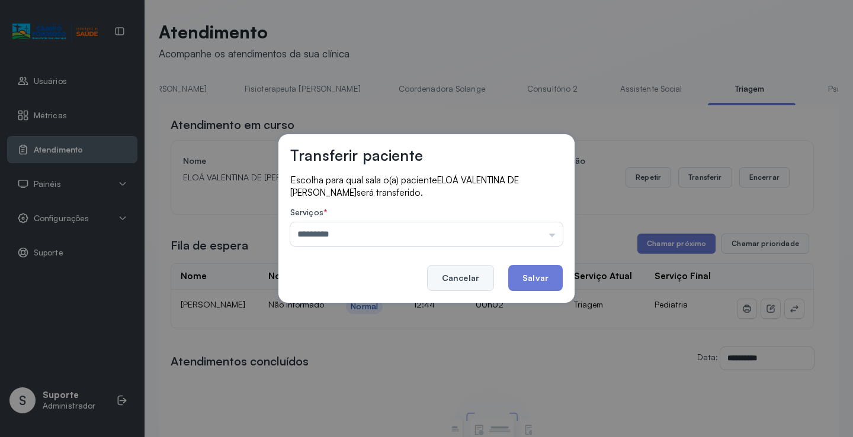
drag, startPoint x: 380, startPoint y: 314, endPoint x: 473, endPoint y: 290, distance: 95.9
click at [379, 313] on div "Transferir paciente Escolha para qual sala o(a) paciente ELOÁ [PERSON_NAME] ser…" at bounding box center [426, 218] width 853 height 437
click at [546, 281] on button "Salvar" at bounding box center [535, 278] width 54 height 26
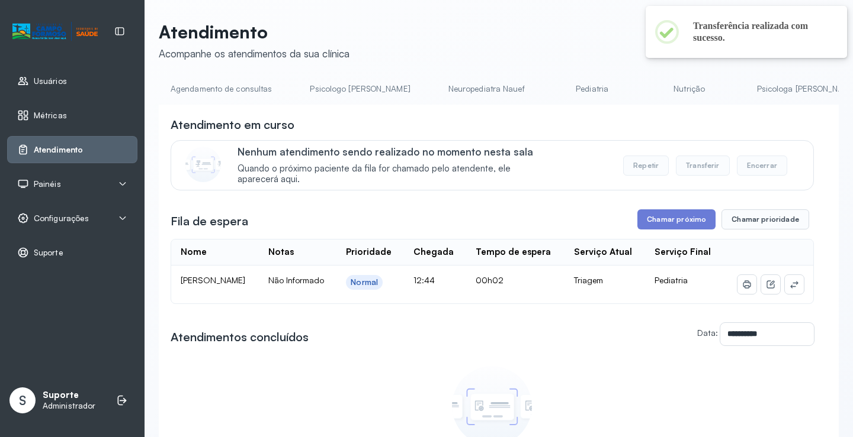
drag, startPoint x: 680, startPoint y: 224, endPoint x: 674, endPoint y: 207, distance: 18.0
click at [674, 207] on div "**********" at bounding box center [492, 301] width 643 height 369
drag, startPoint x: 689, startPoint y: 222, endPoint x: 695, endPoint y: 223, distance: 5.9
click at [695, 223] on button "Chamar próximo" at bounding box center [676, 220] width 78 height 20
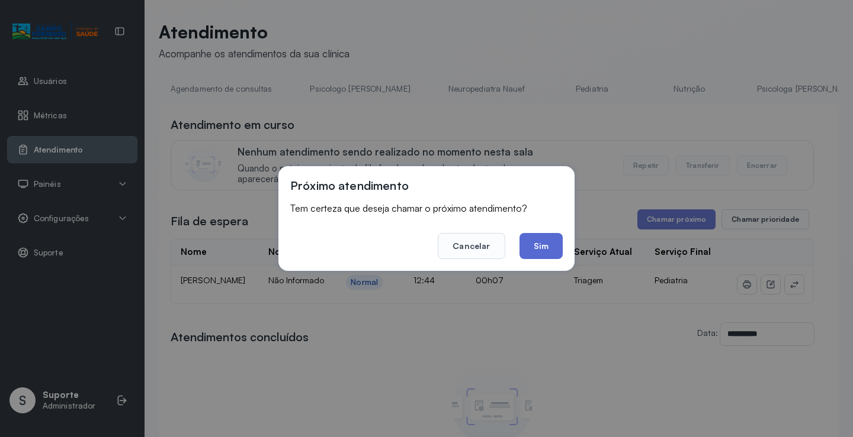
click at [546, 249] on button "Sim" at bounding box center [540, 246] width 43 height 26
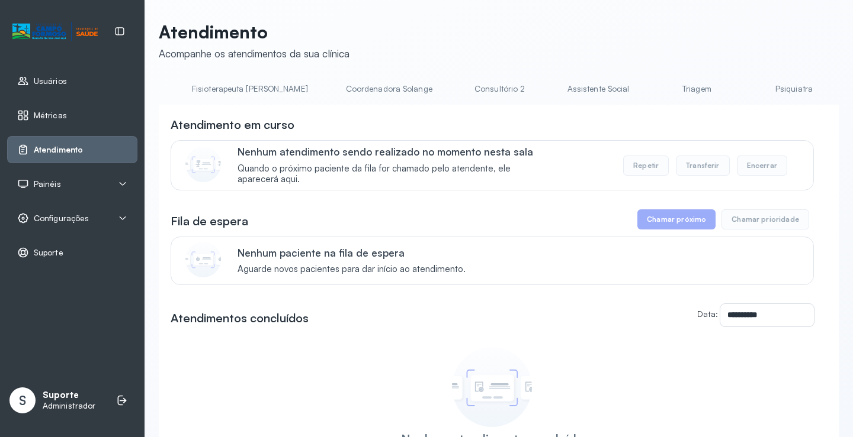
scroll to position [0, 719]
click at [644, 90] on link "Triagem" at bounding box center [685, 89] width 83 height 20
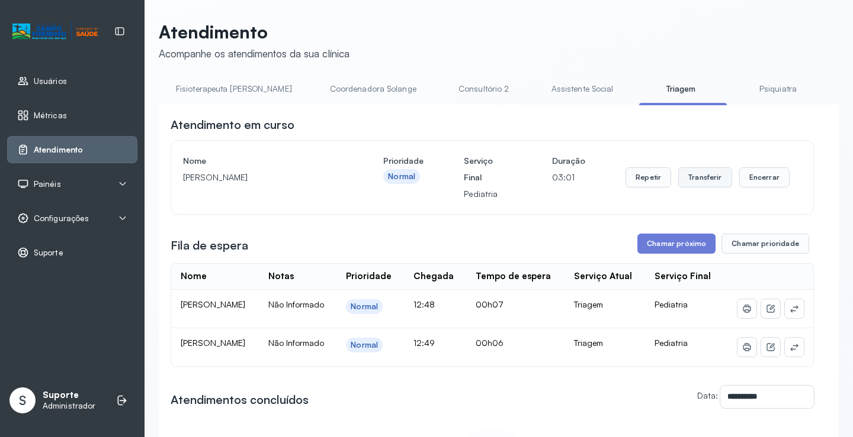
click at [700, 181] on button "Transferir" at bounding box center [705, 178] width 54 height 20
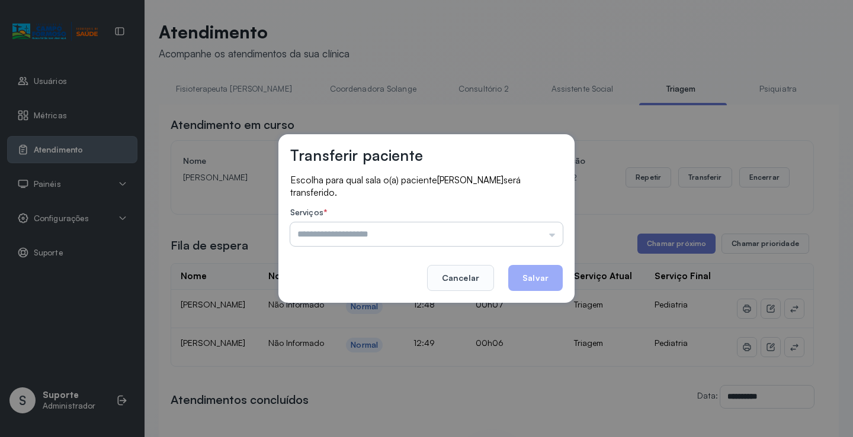
click at [558, 236] on input "text" at bounding box center [426, 235] width 272 height 24
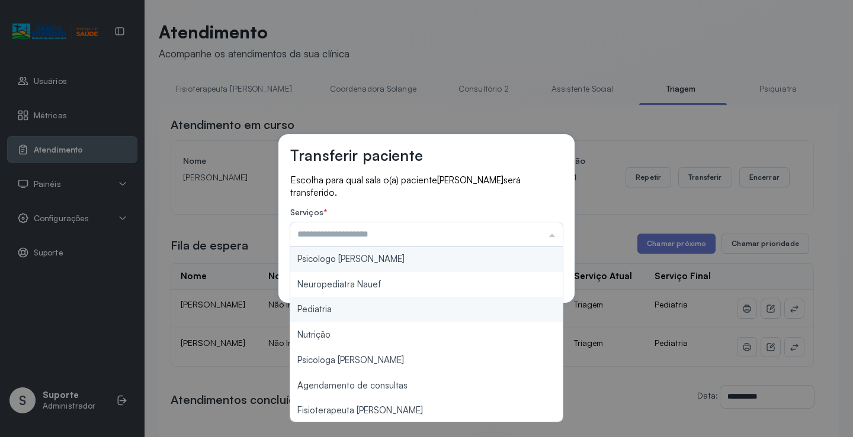
type input "*********"
drag, startPoint x: 347, startPoint y: 305, endPoint x: 358, endPoint y: 305, distance: 10.7
click at [352, 305] on div "Transferir paciente Escolha para qual sala o(a) paciente FELYPE SANTOS FONSECA …" at bounding box center [426, 218] width 853 height 437
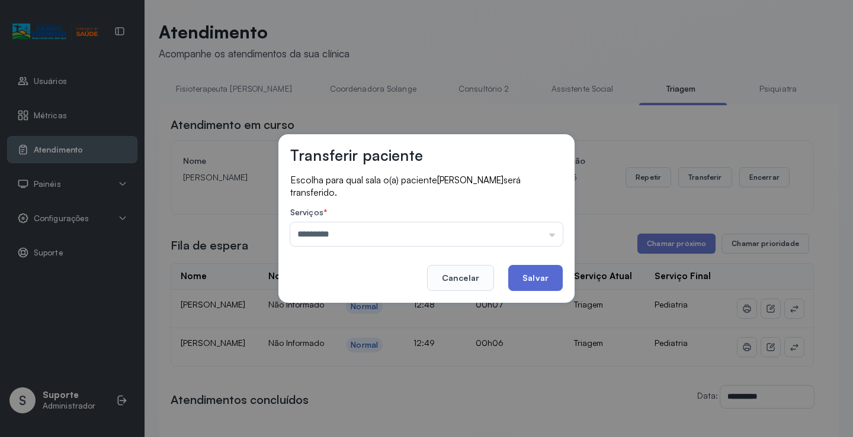
click at [544, 284] on button "Salvar" at bounding box center [535, 278] width 54 height 26
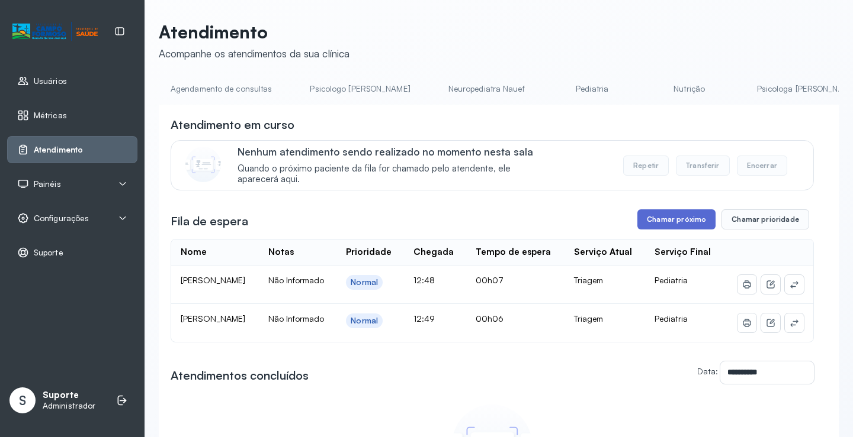
click at [684, 224] on button "Chamar próximo" at bounding box center [676, 220] width 78 height 20
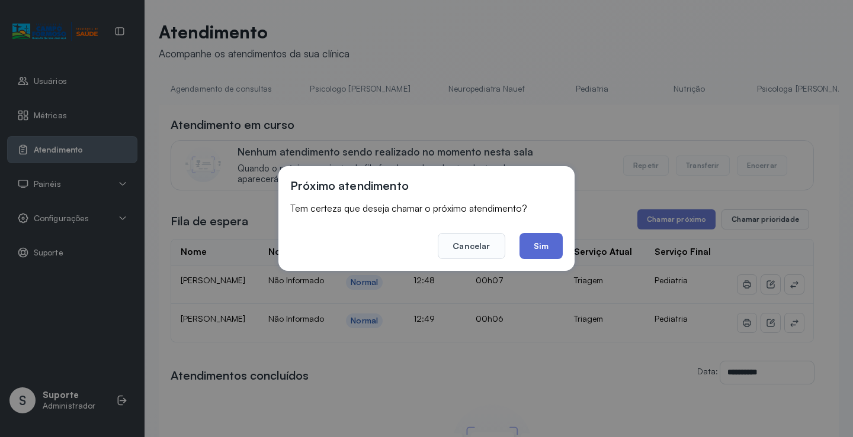
click at [551, 246] on button "Sim" at bounding box center [540, 246] width 43 height 26
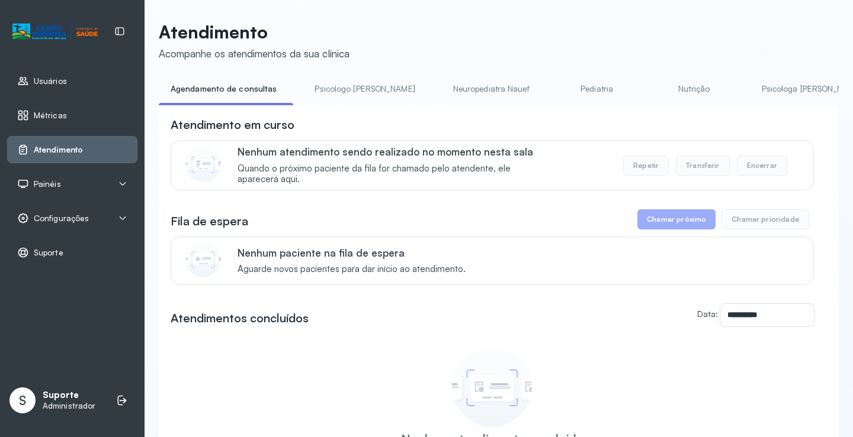
drag, startPoint x: 339, startPoint y: 108, endPoint x: 531, endPoint y: 124, distance: 192.5
click at [531, 124] on div "**********" at bounding box center [499, 324] width 680 height 438
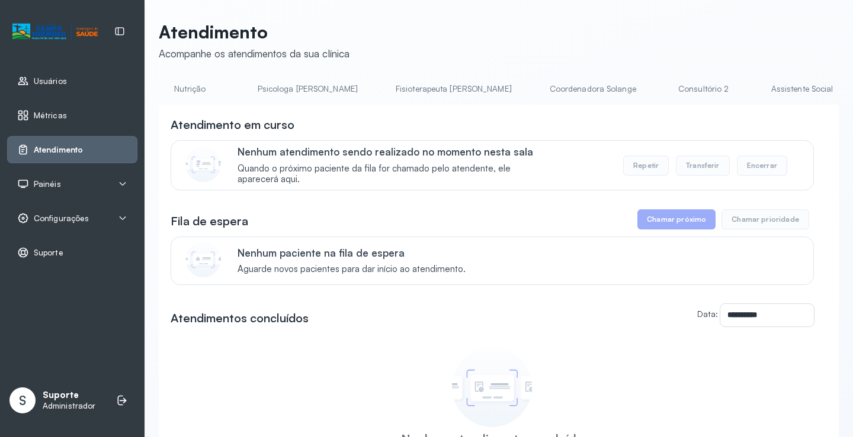
scroll to position [0, 576]
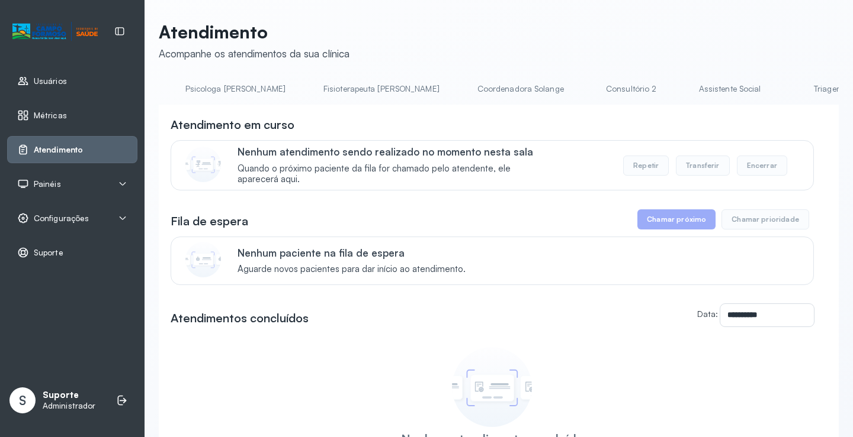
click at [786, 86] on link "Triagem" at bounding box center [827, 89] width 83 height 20
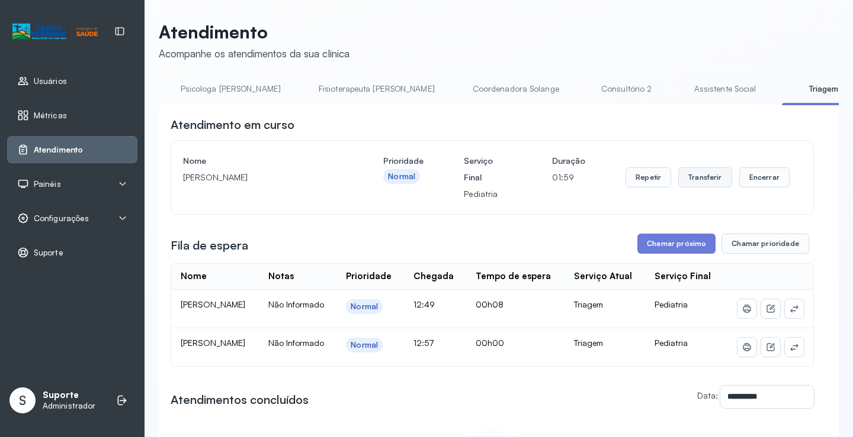
click at [706, 175] on button "Transferir" at bounding box center [705, 178] width 54 height 20
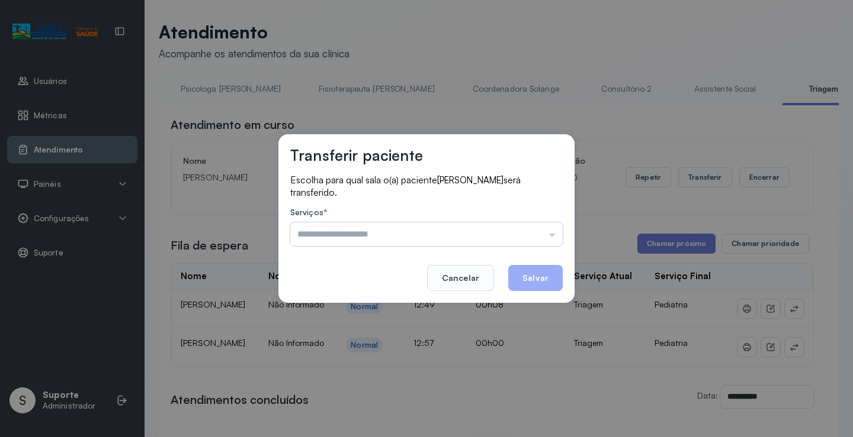
click at [557, 236] on input "text" at bounding box center [426, 235] width 272 height 24
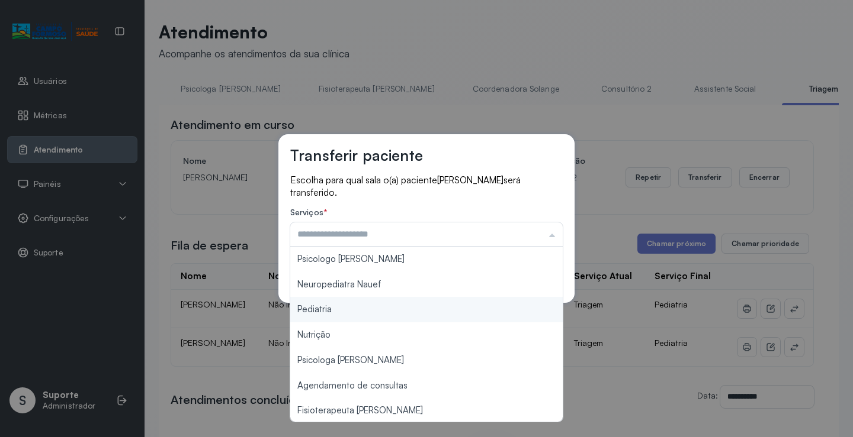
type input "*********"
drag, startPoint x: 349, startPoint y: 310, endPoint x: 434, endPoint y: 288, distance: 87.4
click at [402, 303] on div "Transferir paciente Escolha para qual sala o(a) paciente ANA LUIZA GONÇALVES DE…" at bounding box center [426, 218] width 296 height 169
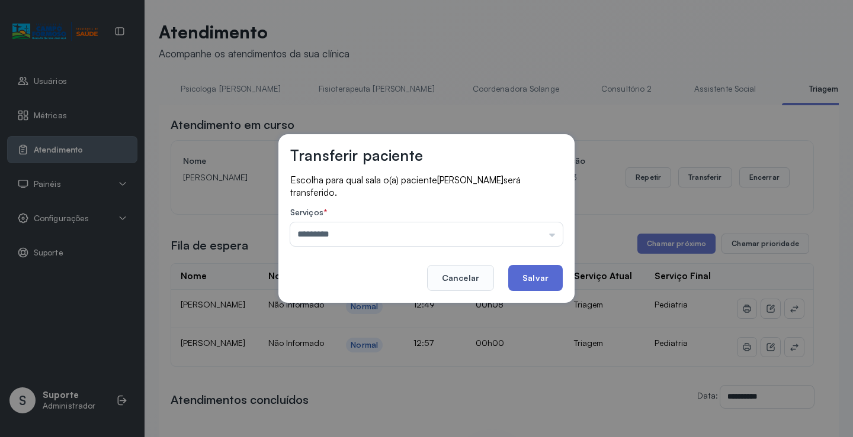
click at [540, 278] on button "Salvar" at bounding box center [535, 278] width 54 height 26
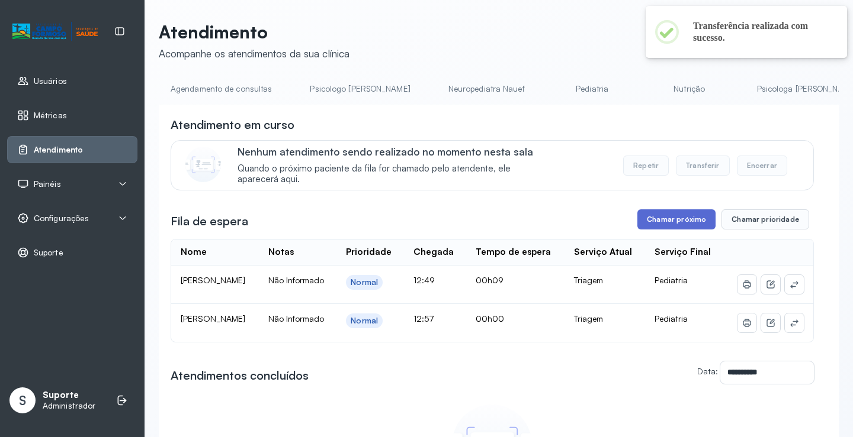
click at [673, 230] on button "Chamar próximo" at bounding box center [676, 220] width 78 height 20
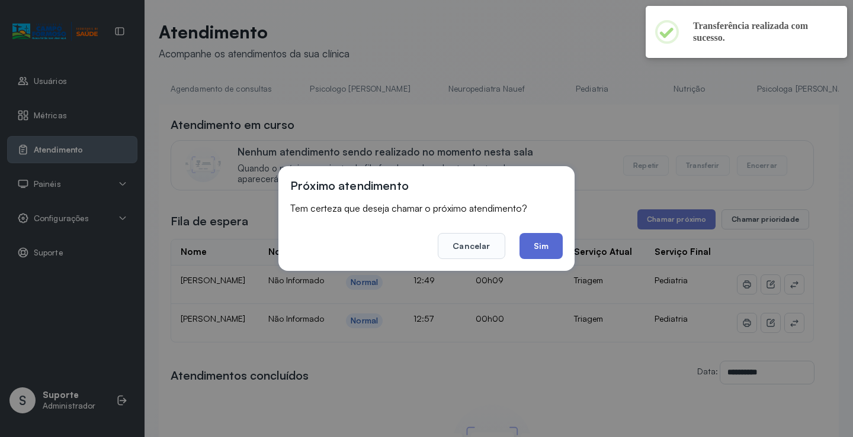
click at [541, 248] on button "Sim" at bounding box center [540, 246] width 43 height 26
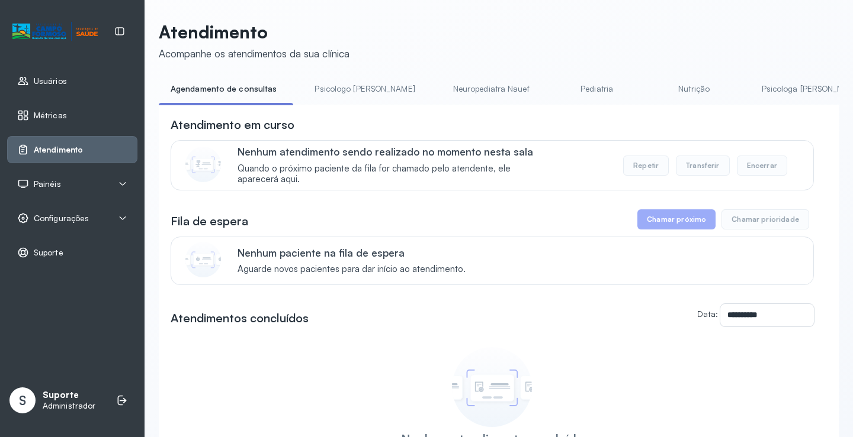
drag, startPoint x: 320, startPoint y: 108, endPoint x: 374, endPoint y: 108, distance: 53.9
click at [374, 108] on div "**********" at bounding box center [499, 324] width 680 height 438
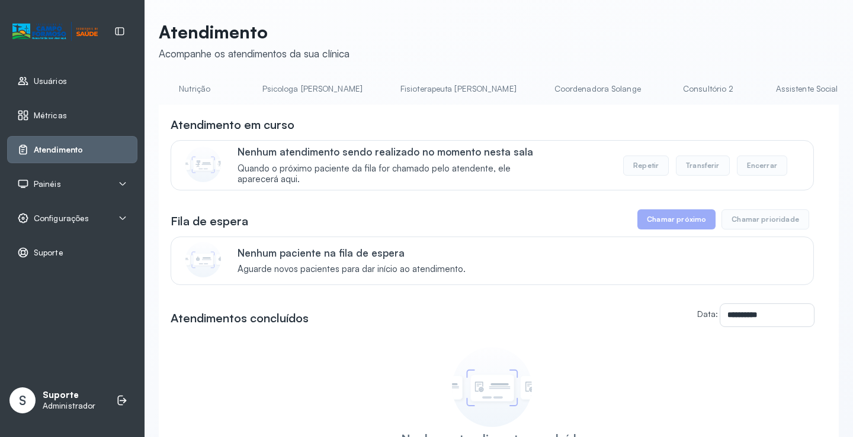
scroll to position [0, 602]
click at [760, 91] on link "Triagem" at bounding box center [801, 89] width 83 height 20
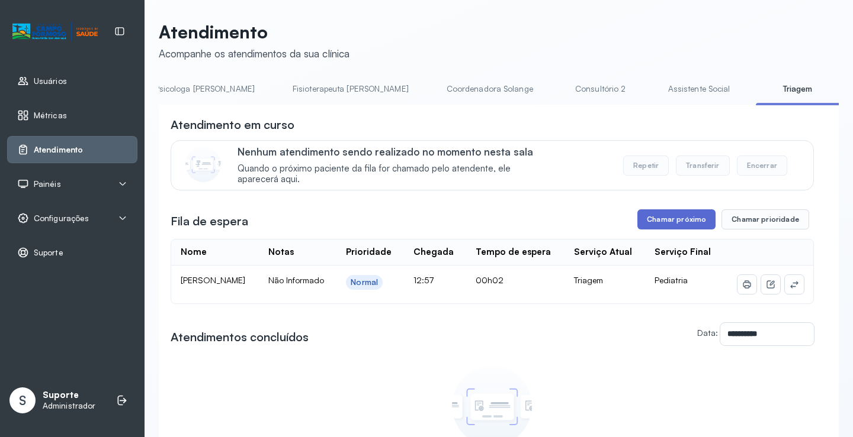
click at [680, 227] on button "Chamar próximo" at bounding box center [676, 220] width 78 height 20
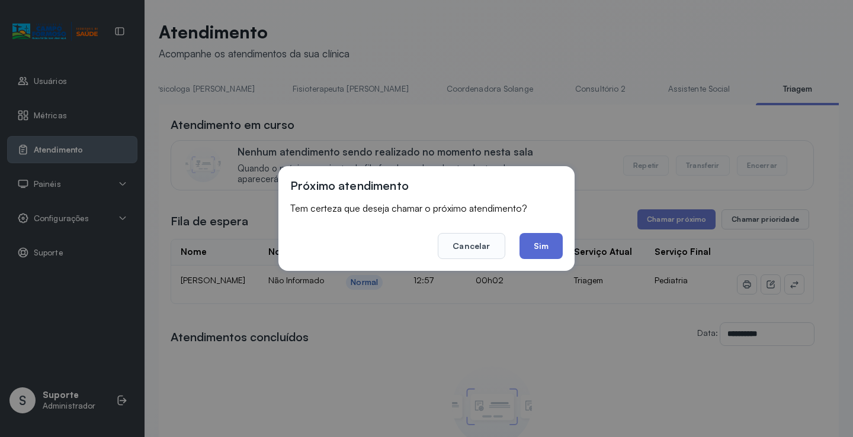
click at [539, 246] on button "Sim" at bounding box center [540, 246] width 43 height 26
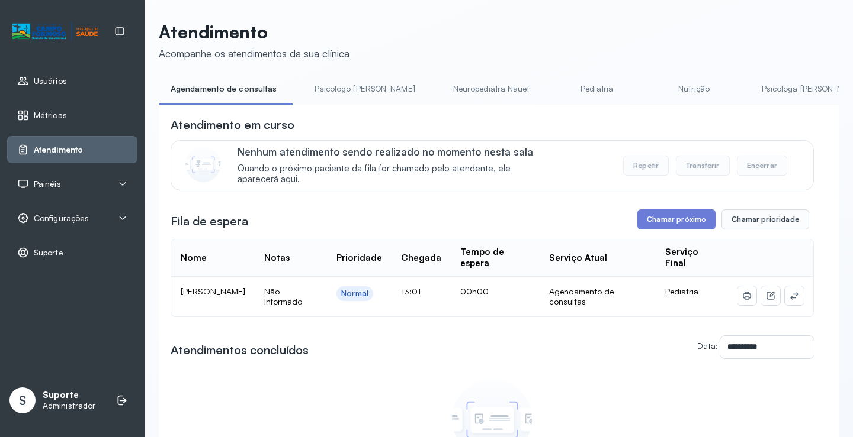
click at [337, 104] on li "Psicologo [PERSON_NAME]" at bounding box center [367, 92] width 128 height 27
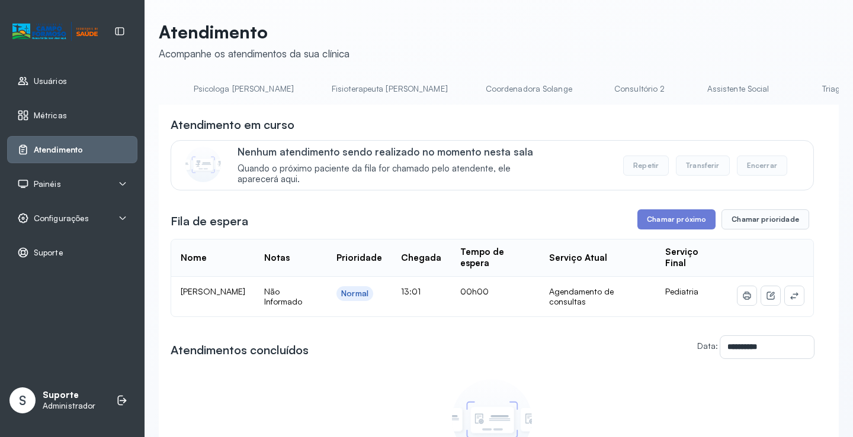
scroll to position [0, 603]
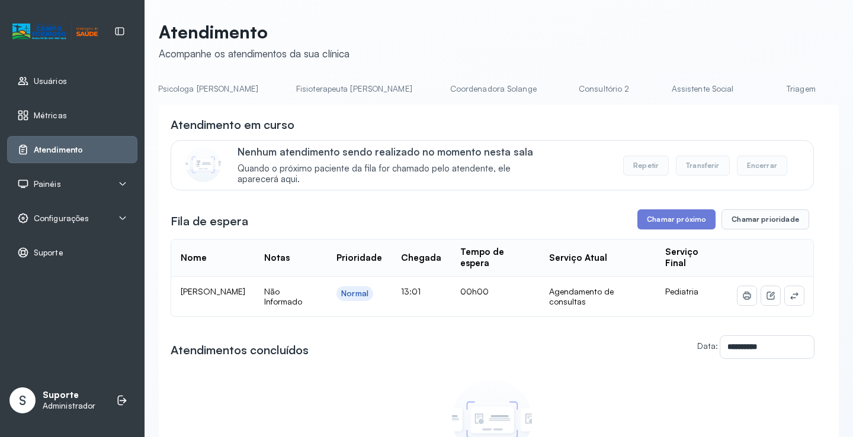
click at [759, 98] on link "Triagem" at bounding box center [800, 89] width 83 height 20
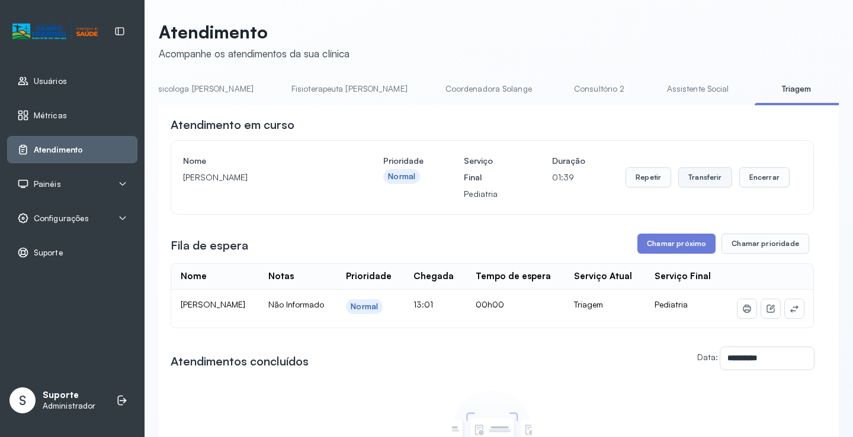
click at [698, 180] on button "Transferir" at bounding box center [705, 178] width 54 height 20
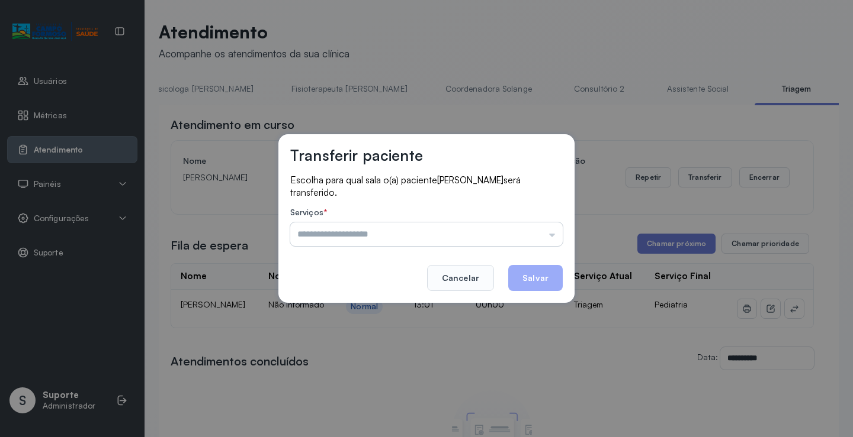
click at [549, 237] on input "text" at bounding box center [426, 235] width 272 height 24
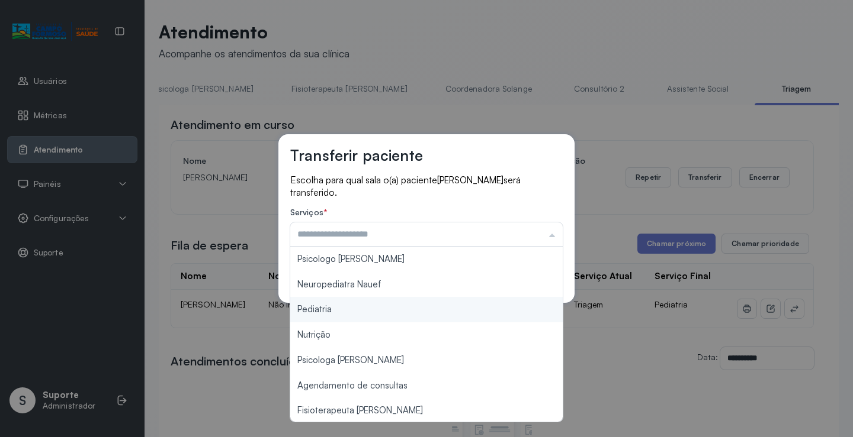
type input "*********"
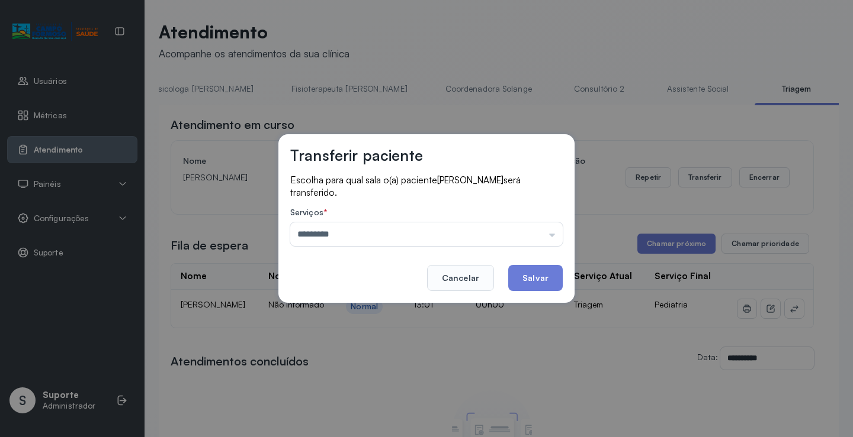
click at [343, 310] on div "Transferir paciente Escolha para qual sala o(a) paciente [PERSON_NAME] será tra…" at bounding box center [426, 218] width 853 height 437
click at [543, 277] on button "Salvar" at bounding box center [535, 278] width 54 height 26
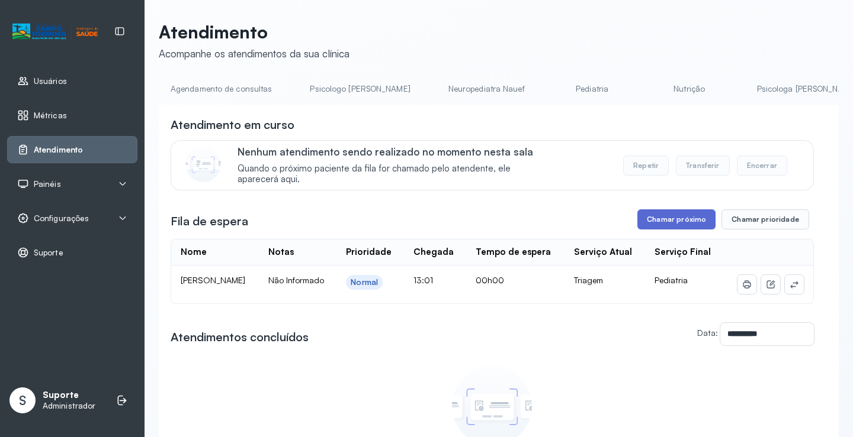
click at [688, 226] on button "Chamar próximo" at bounding box center [676, 220] width 78 height 20
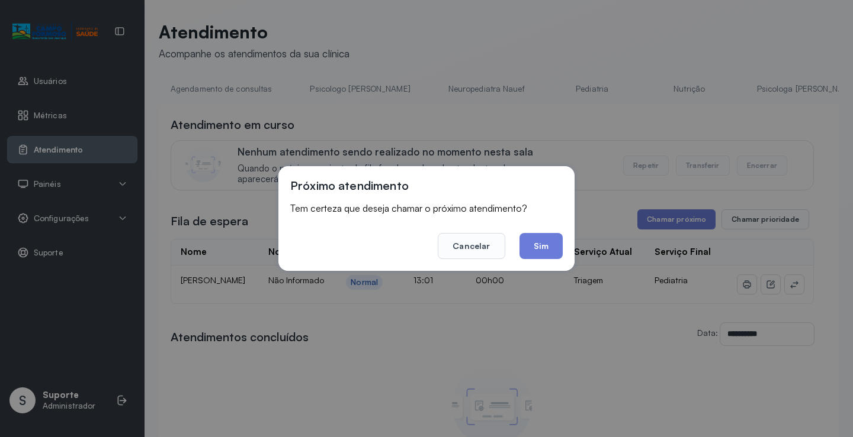
click at [548, 234] on button "Sim" at bounding box center [540, 246] width 43 height 26
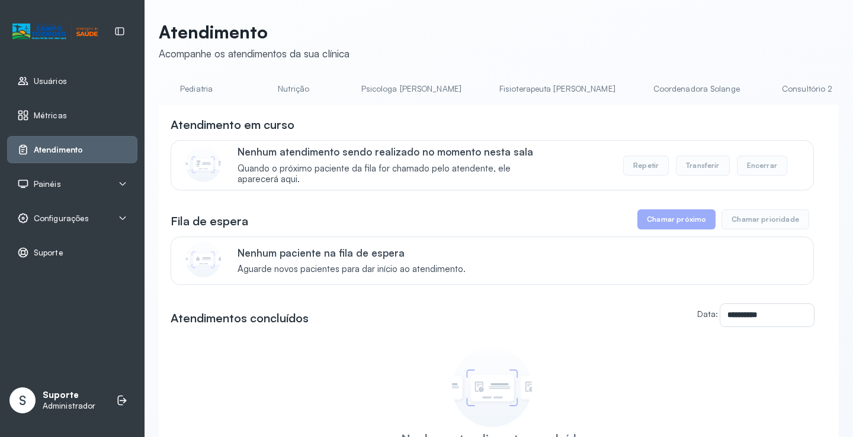
scroll to position [0, 426]
drag, startPoint x: 422, startPoint y: 102, endPoint x: 452, endPoint y: 101, distance: 30.2
click at [462, 101] on li "Fisioterapeuta [PERSON_NAME]" at bounding box center [534, 92] width 144 height 27
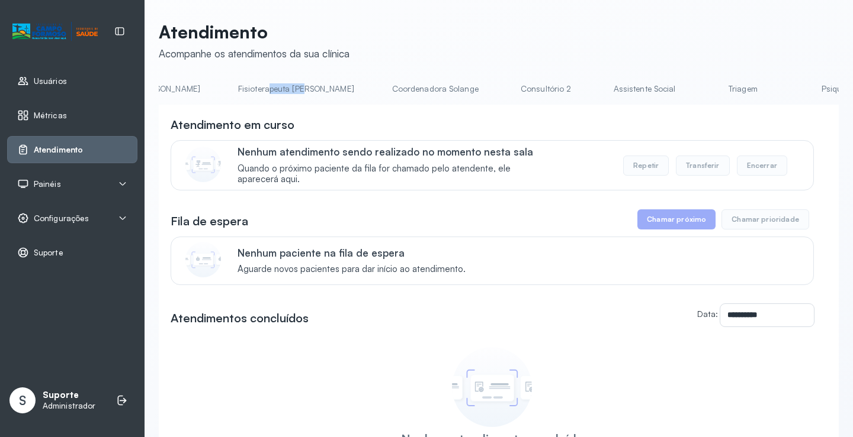
scroll to position [0, 770]
click at [593, 91] on link "Triagem" at bounding box center [634, 89] width 83 height 20
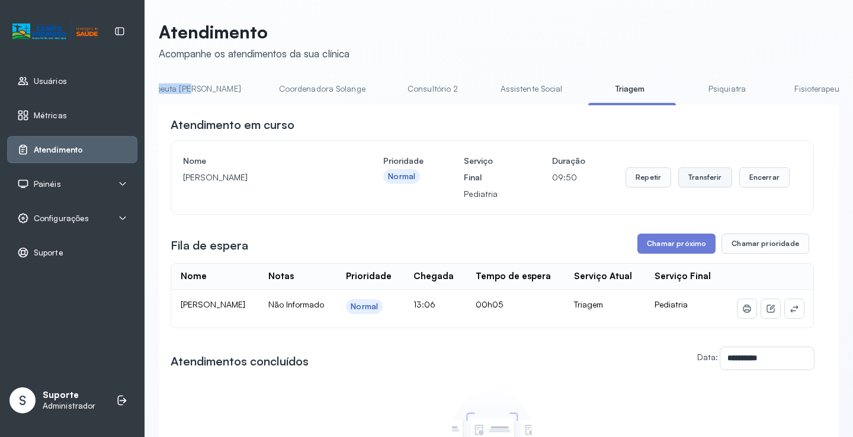
click at [702, 184] on button "Transferir" at bounding box center [705, 178] width 54 height 20
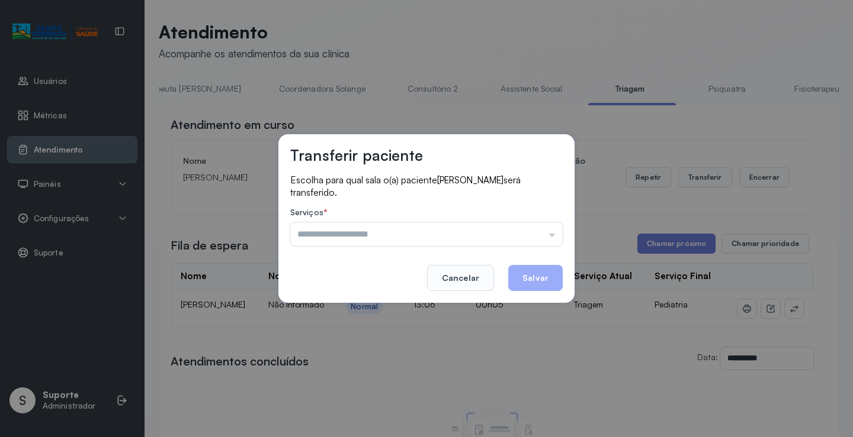
click at [554, 239] on input "text" at bounding box center [426, 235] width 272 height 24
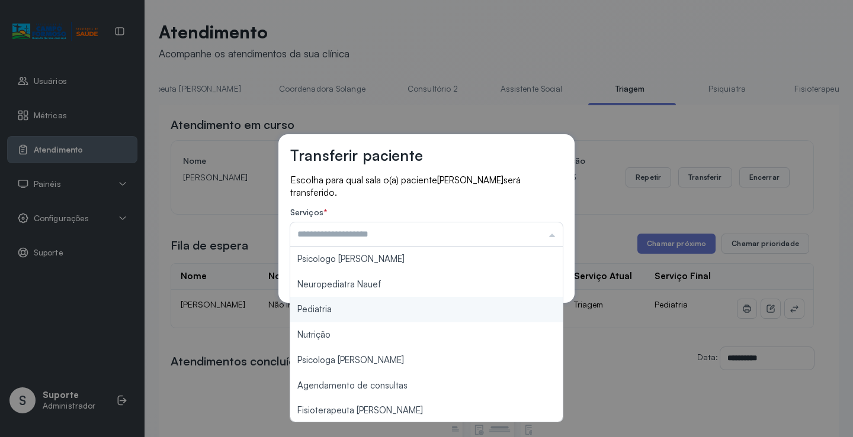
type input "*********"
click at [378, 311] on div "Transferir paciente Escolha para qual sala o(a) paciente AURORA MARTINS FREITAS…" at bounding box center [426, 218] width 853 height 437
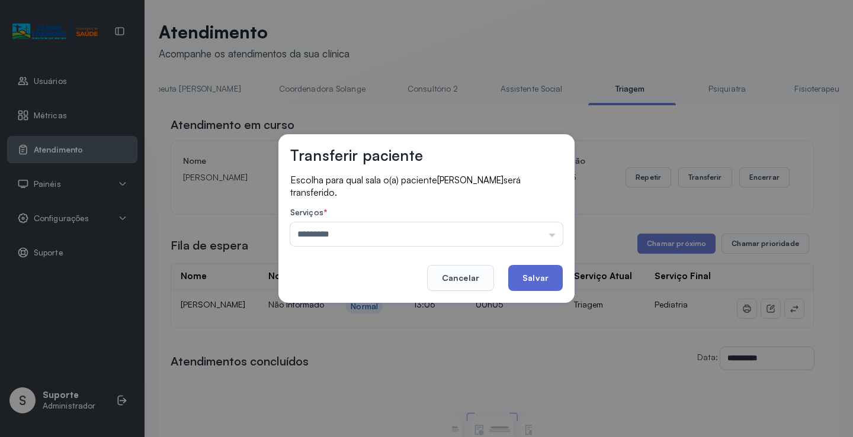
click at [551, 285] on button "Salvar" at bounding box center [535, 278] width 54 height 26
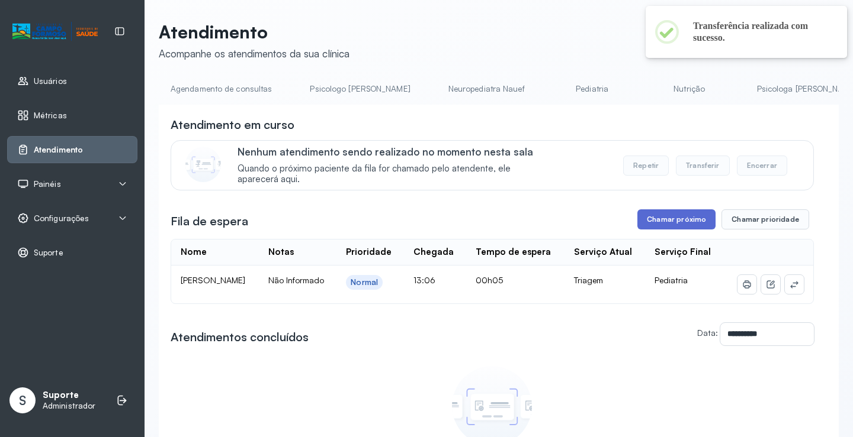
click at [684, 226] on button "Chamar próximo" at bounding box center [676, 220] width 78 height 20
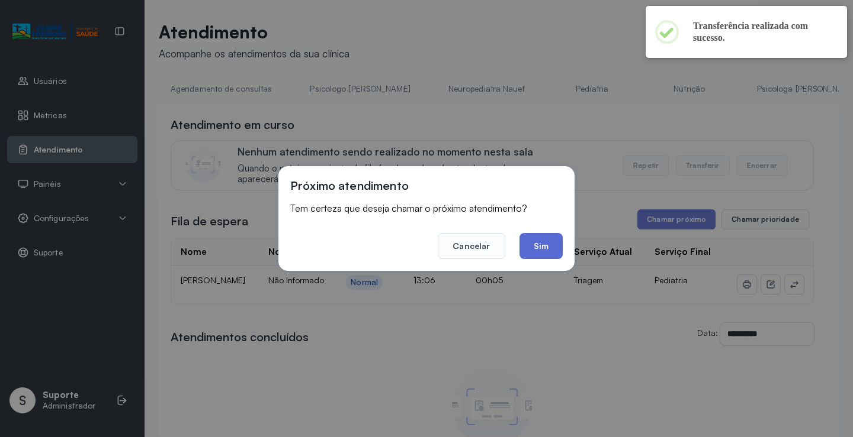
click at [552, 259] on button "Sim" at bounding box center [540, 246] width 43 height 26
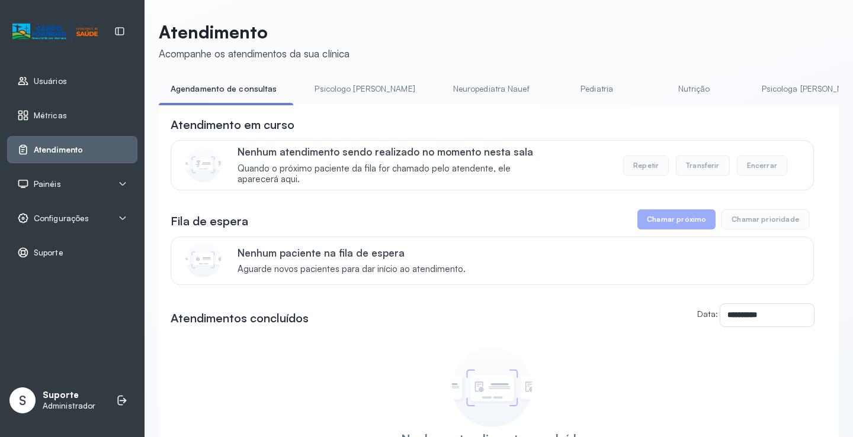
drag, startPoint x: 322, startPoint y: 108, endPoint x: 355, endPoint y: 119, distance: 34.3
click at [355, 119] on div "**********" at bounding box center [499, 324] width 680 height 438
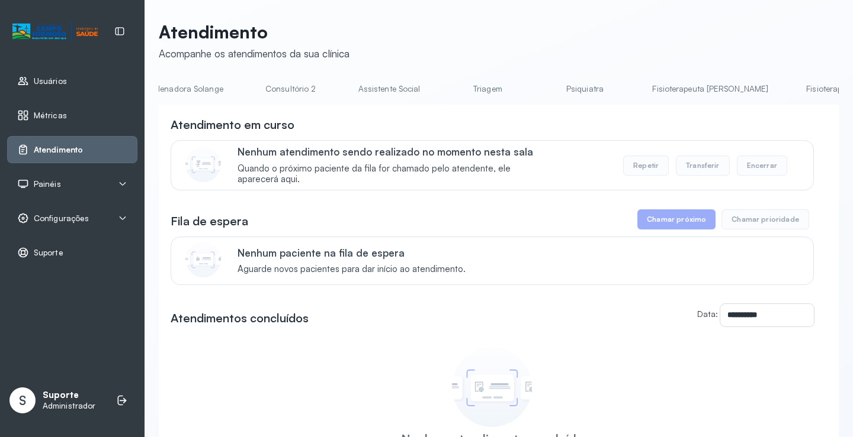
scroll to position [0, 921]
click at [442, 91] on link "Triagem" at bounding box center [483, 89] width 83 height 20
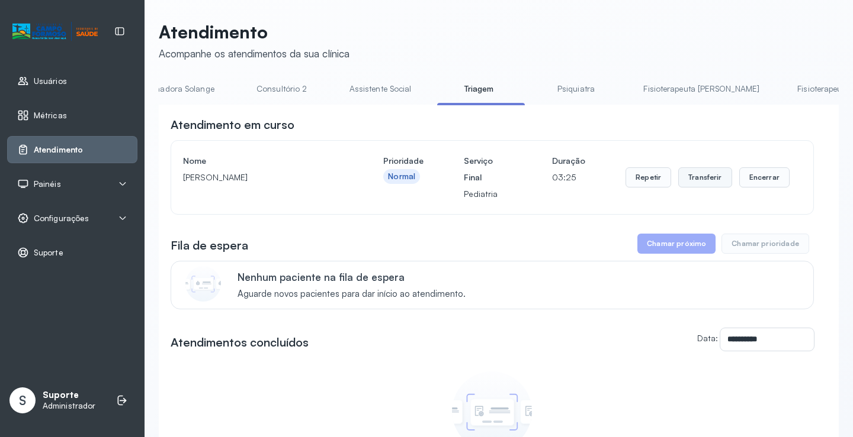
click at [706, 184] on button "Transferir" at bounding box center [705, 178] width 54 height 20
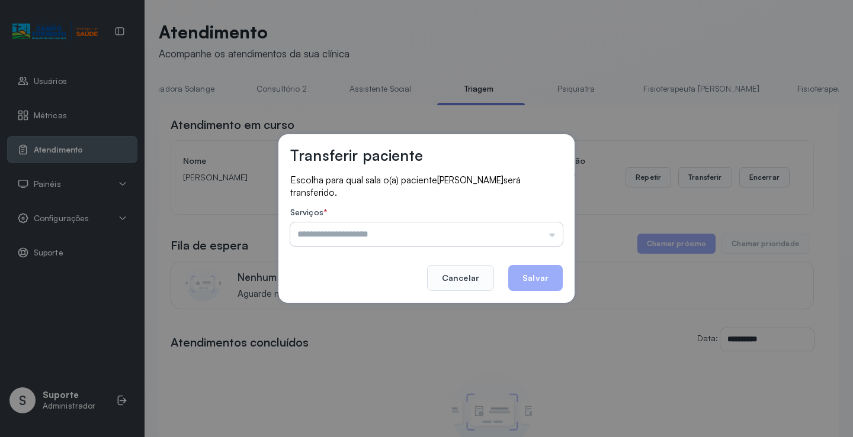
click at [554, 235] on input "text" at bounding box center [426, 235] width 272 height 24
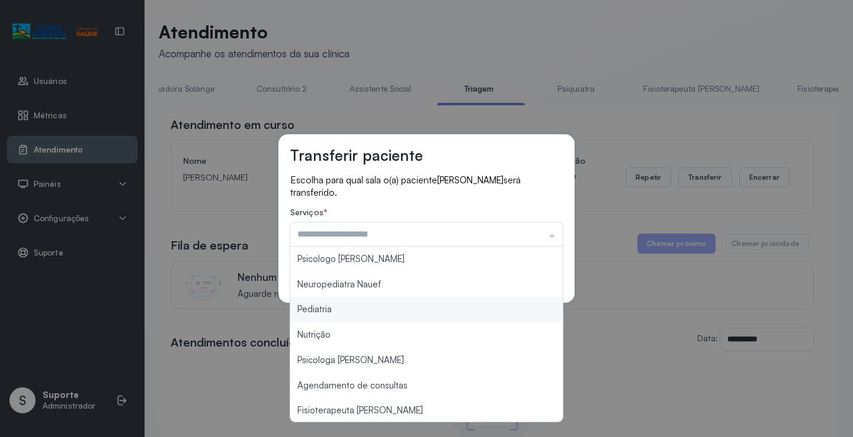
type input "*********"
click at [410, 313] on div "Transferir paciente Escolha para qual sala o(a) paciente DAVI MIGUEL PEREIRA DE…" at bounding box center [426, 218] width 853 height 437
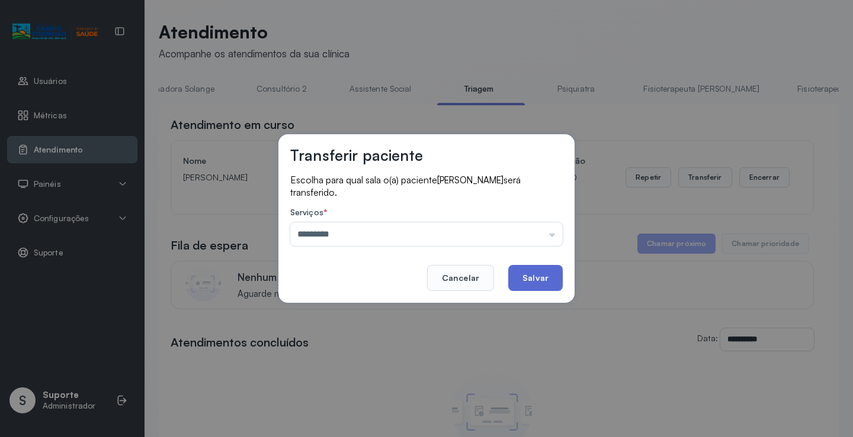
click at [545, 284] on button "Salvar" at bounding box center [535, 278] width 54 height 26
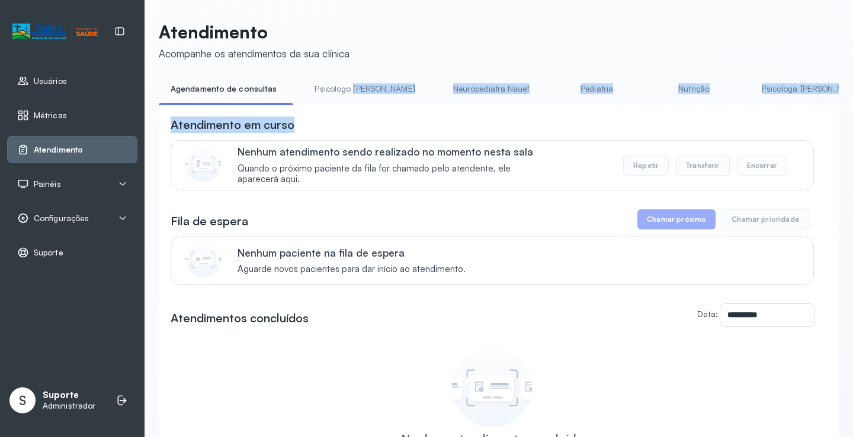
drag, startPoint x: 334, startPoint y: 109, endPoint x: 349, endPoint y: 107, distance: 15.0
click at [349, 107] on div "**********" at bounding box center [499, 311] width 680 height 464
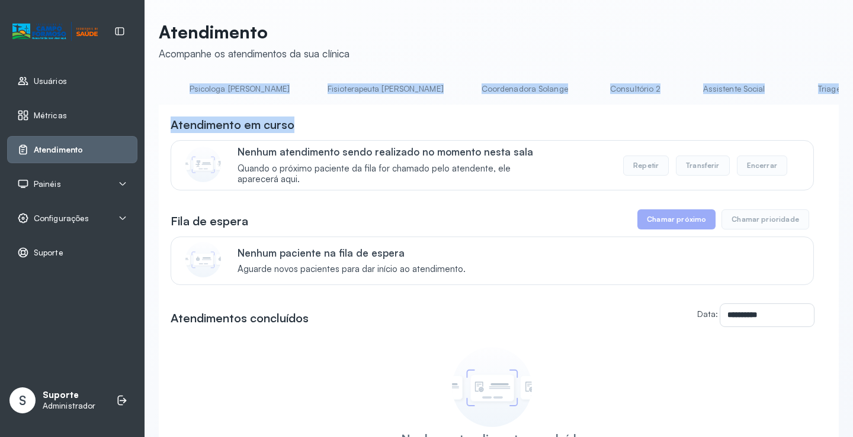
scroll to position [0, 644]
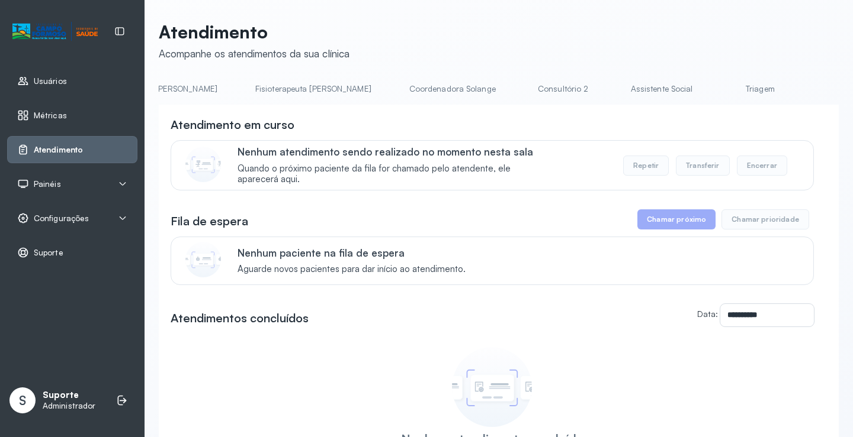
drag, startPoint x: 629, startPoint y: 56, endPoint x: 629, endPoint y: 70, distance: 14.2
click at [629, 68] on div "**********" at bounding box center [499, 282] width 680 height 522
click at [718, 104] on li "Triagem" at bounding box center [762, 92] width 88 height 27
click at [718, 97] on link "Triagem" at bounding box center [759, 89] width 83 height 20
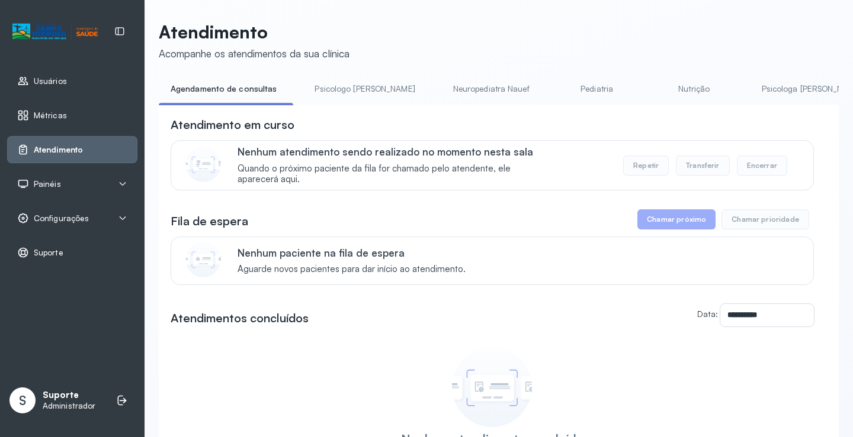
click at [327, 104] on li "Psicologo [PERSON_NAME]" at bounding box center [367, 92] width 128 height 27
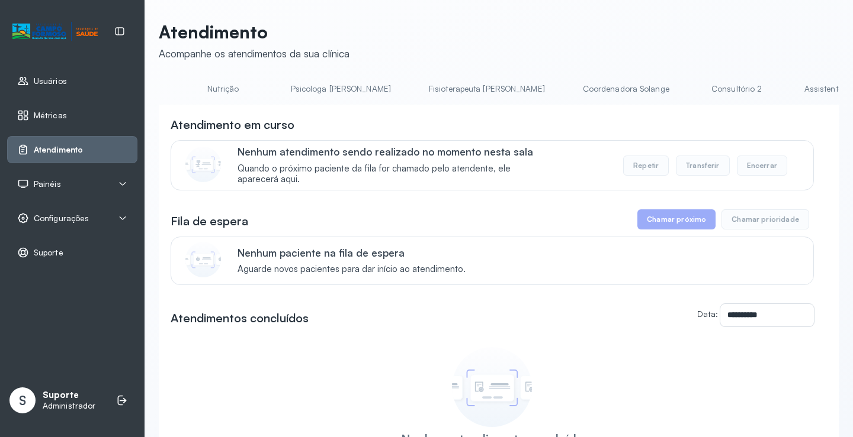
scroll to position [0, 572]
click at [790, 93] on link "Triagem" at bounding box center [831, 89] width 83 height 20
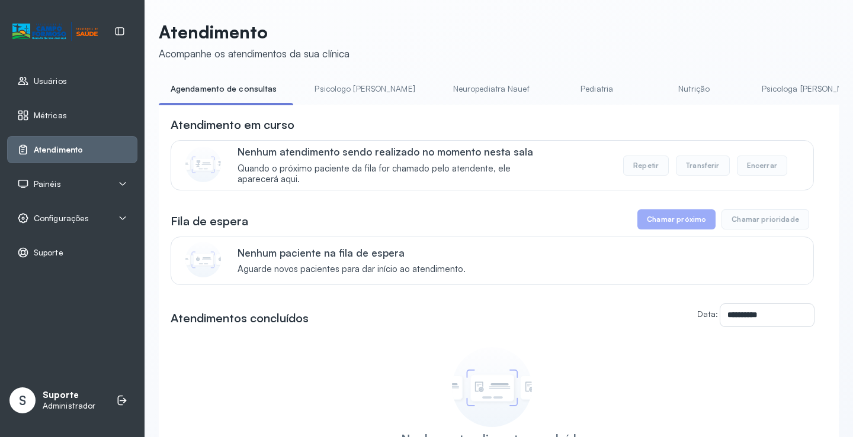
click at [316, 104] on li "Psicologo [PERSON_NAME]" at bounding box center [367, 92] width 128 height 27
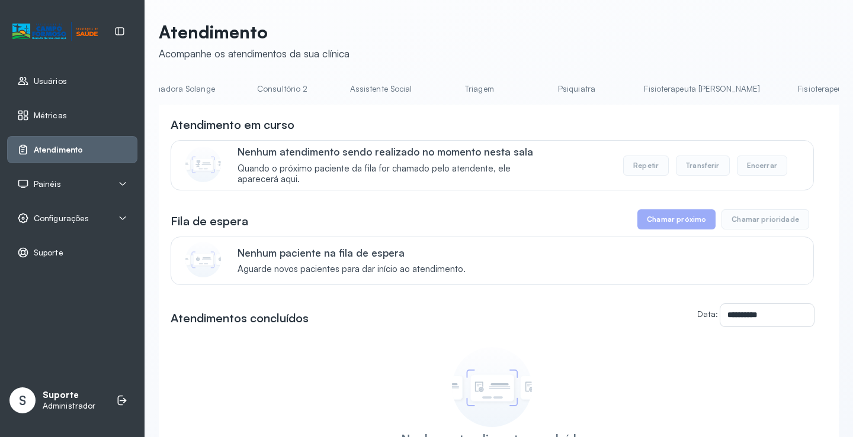
scroll to position [0, 271]
click at [433, 111] on div "**********" at bounding box center [499, 324] width 680 height 438
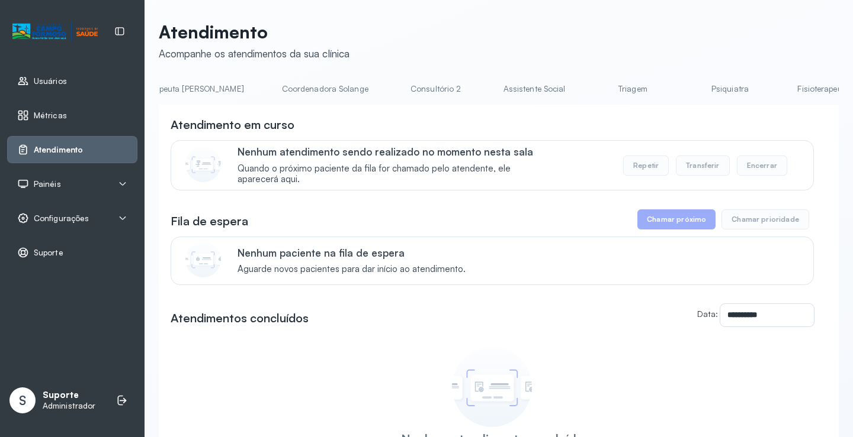
click at [591, 87] on link "Triagem" at bounding box center [632, 89] width 83 height 20
click at [674, 94] on link "Triagem" at bounding box center [715, 89] width 83 height 20
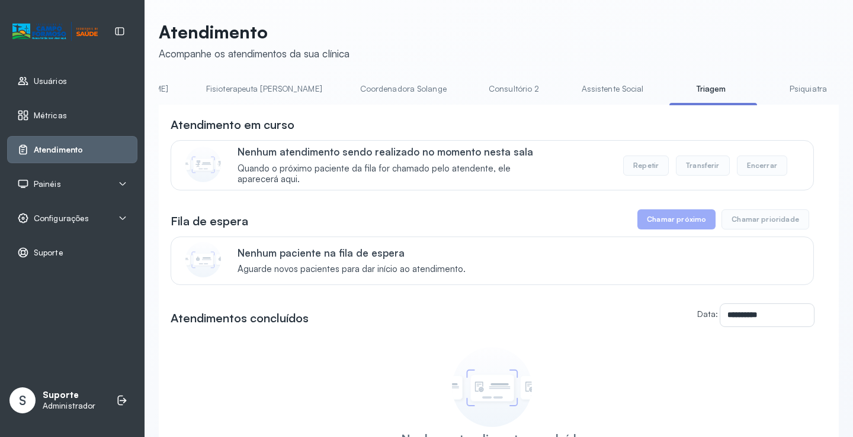
click at [671, 224] on button "Chamar próximo" at bounding box center [676, 220] width 78 height 20
click at [677, 87] on link "Triagem" at bounding box center [718, 89] width 83 height 20
click at [707, 175] on button "Transferir" at bounding box center [702, 166] width 54 height 20
